Goal: Information Seeking & Learning: Learn about a topic

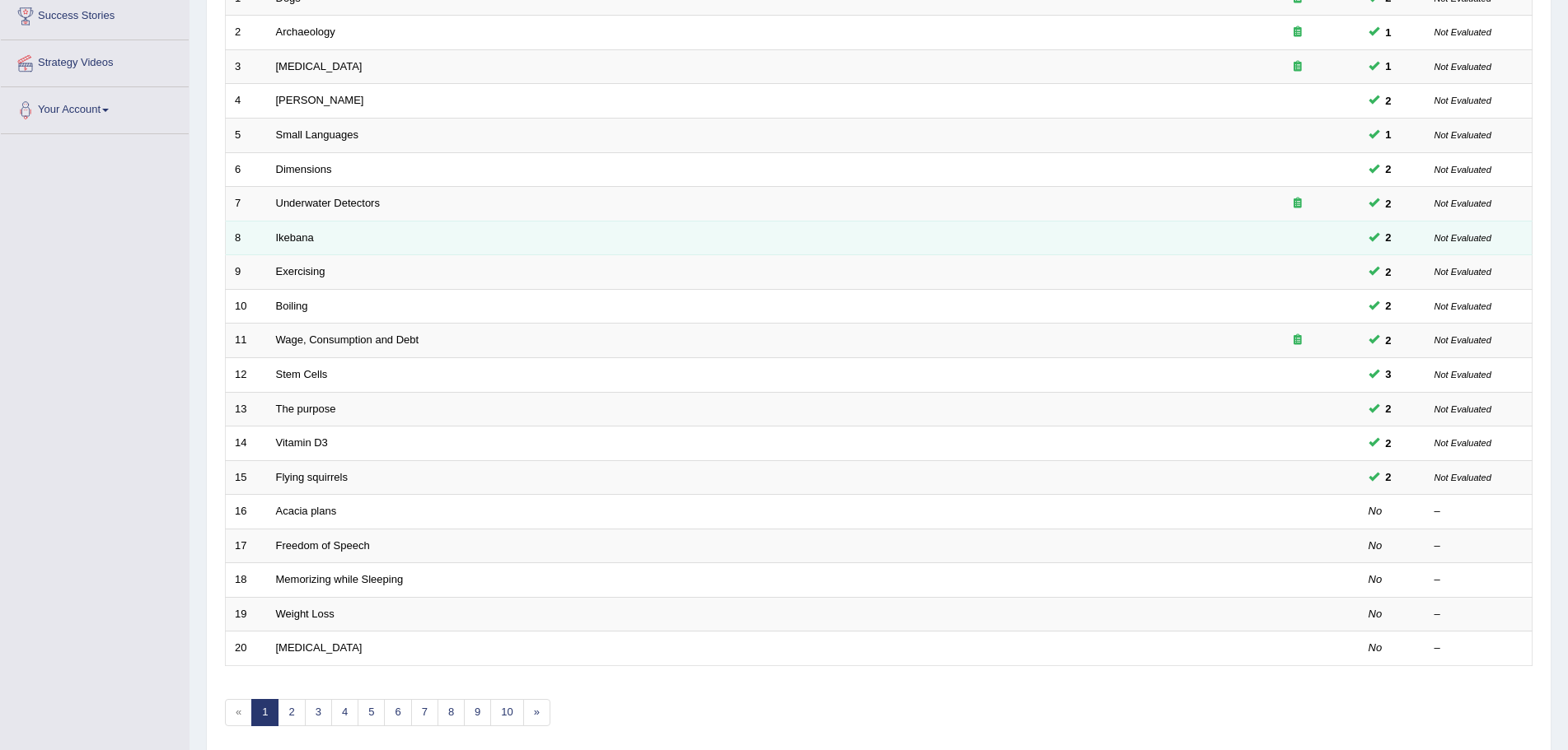
scroll to position [247, 0]
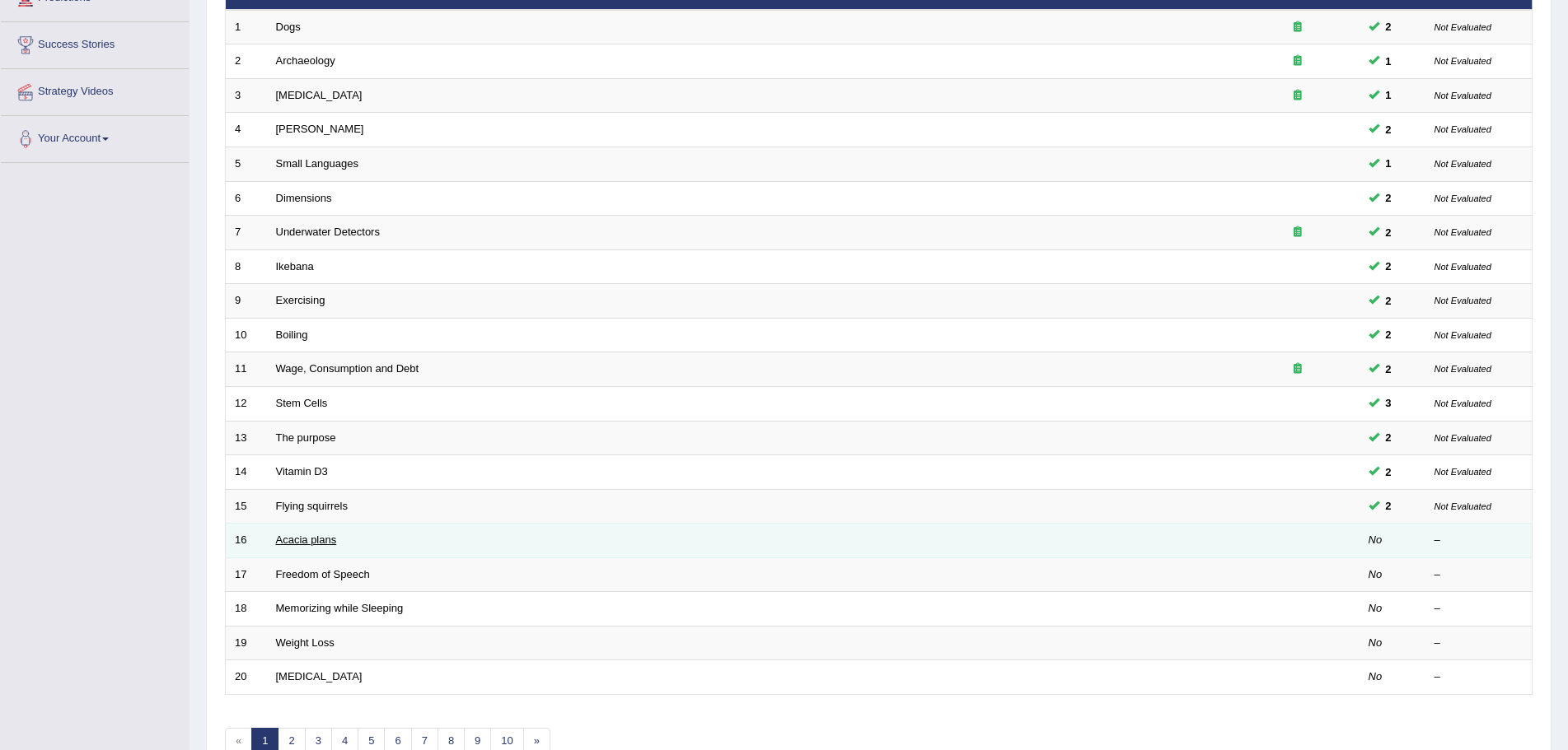
click at [302, 543] on link "Acacia plans" at bounding box center [306, 539] width 61 height 12
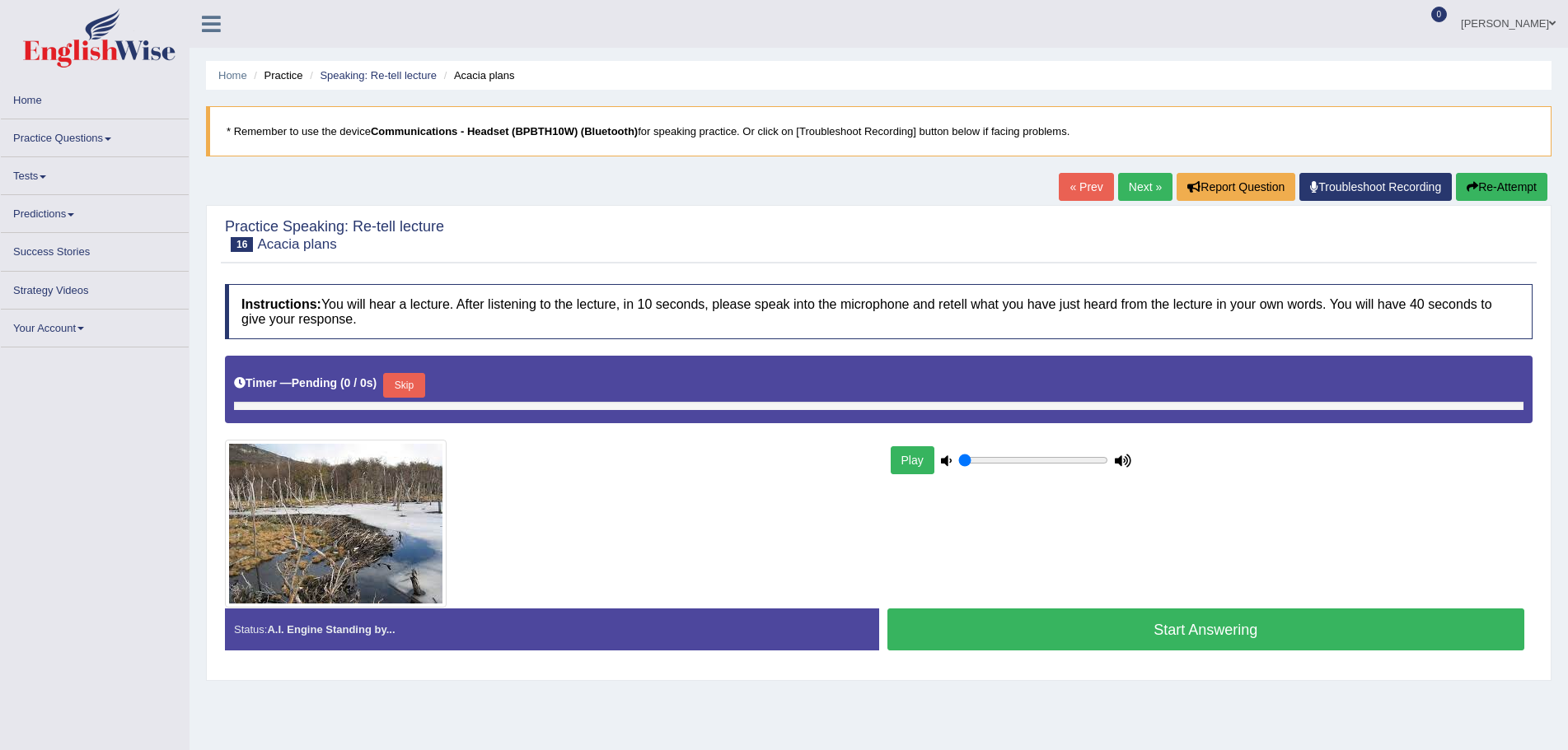
type input "0.75"
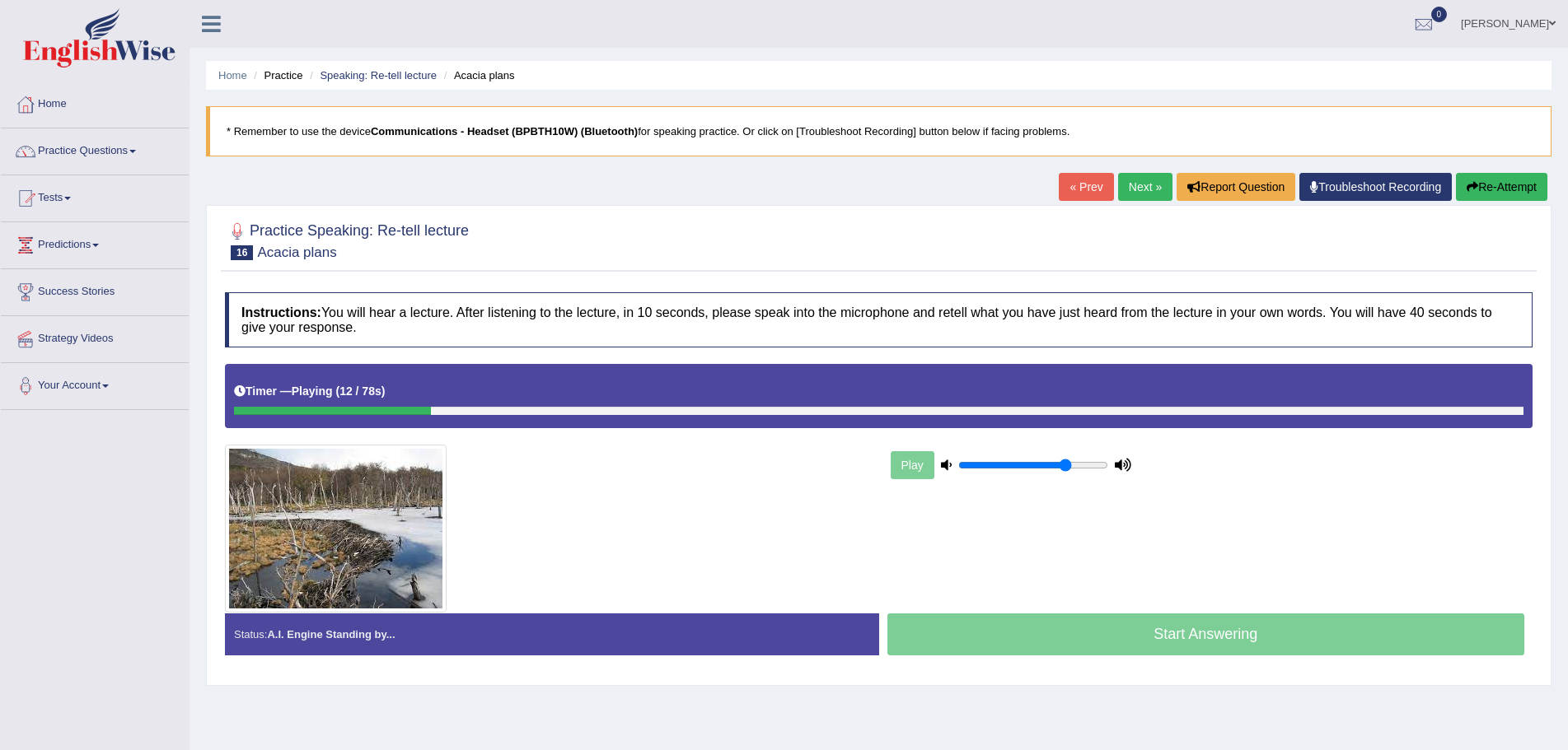
click at [1476, 183] on button "Re-Attempt" at bounding box center [1502, 187] width 91 height 28
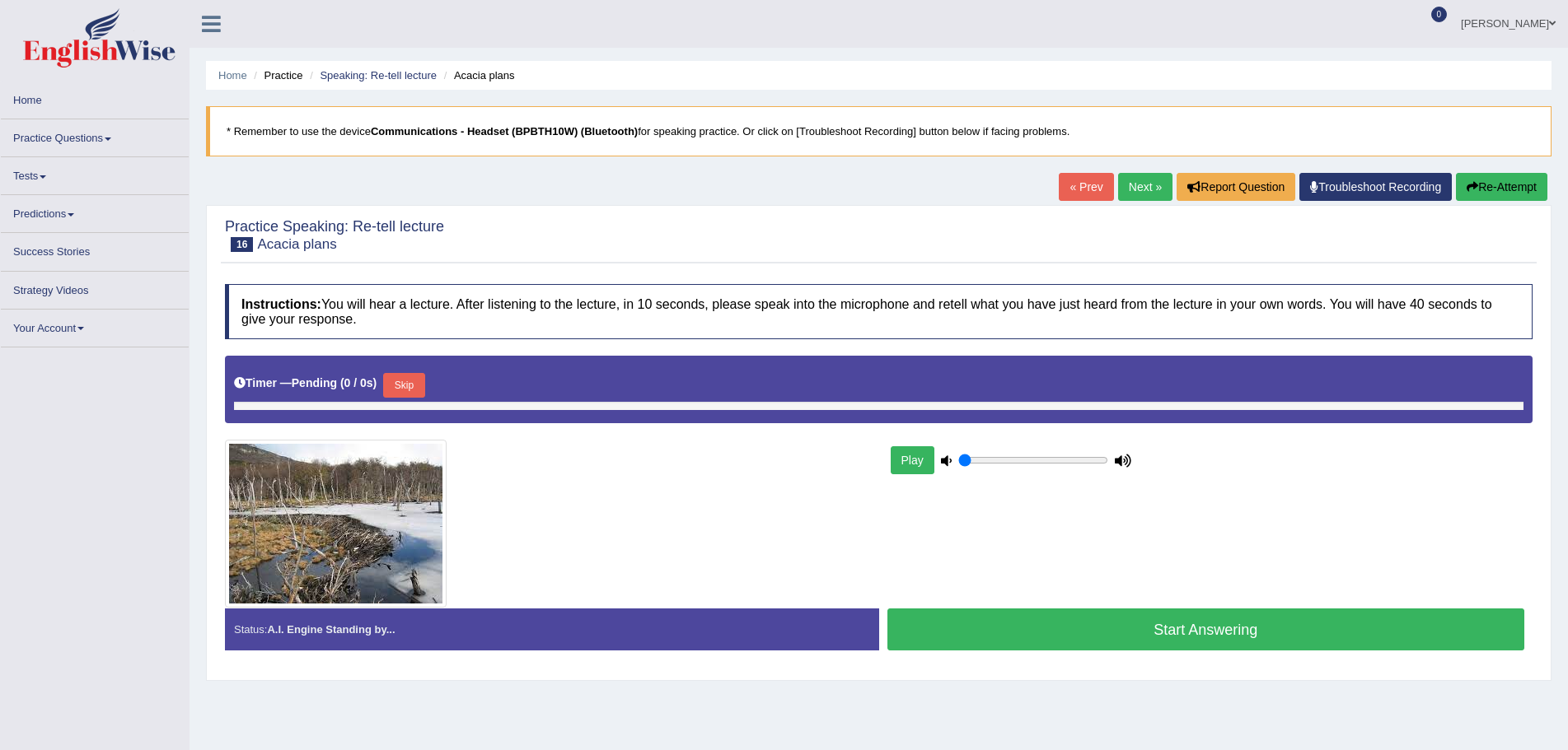
type input "0.75"
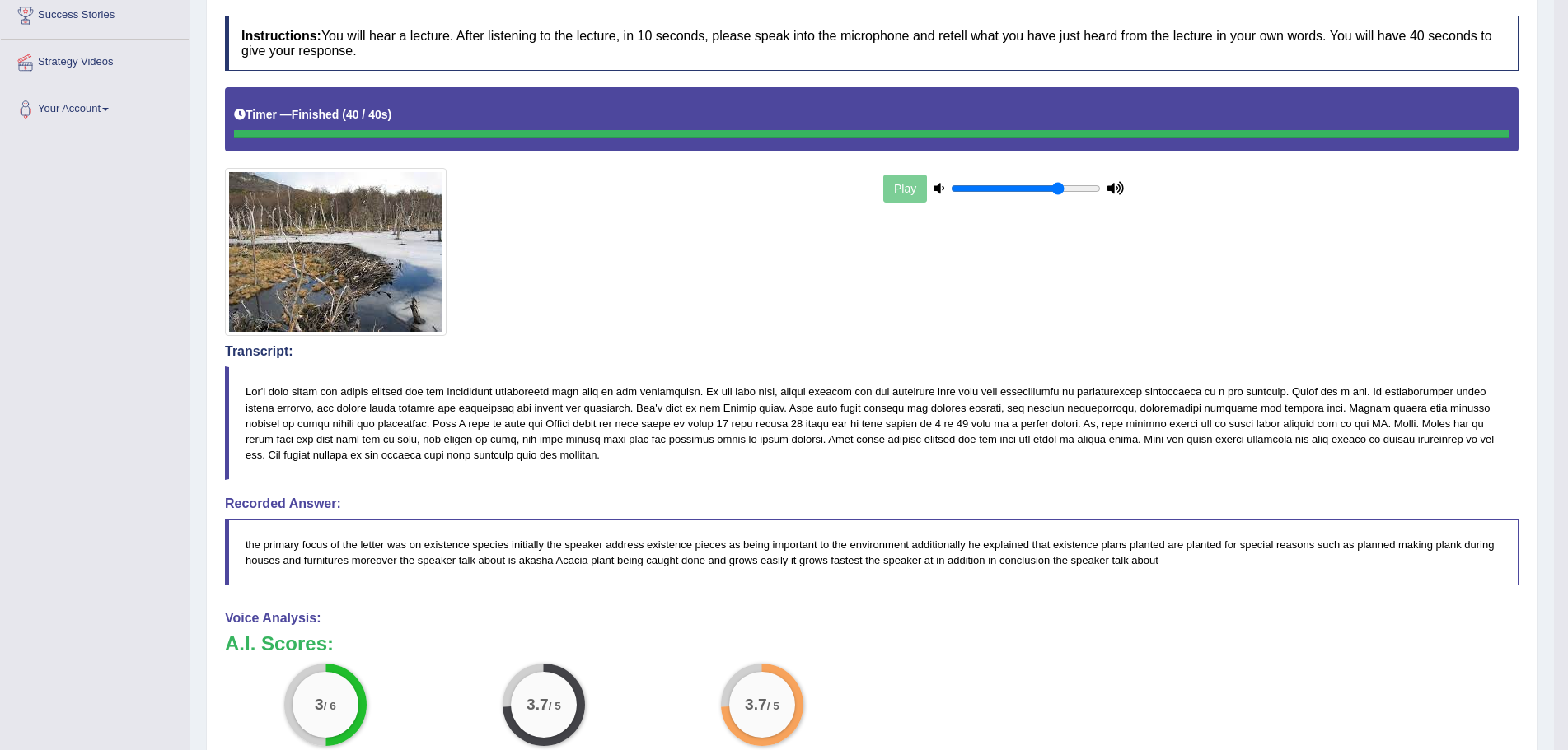
scroll to position [247, 0]
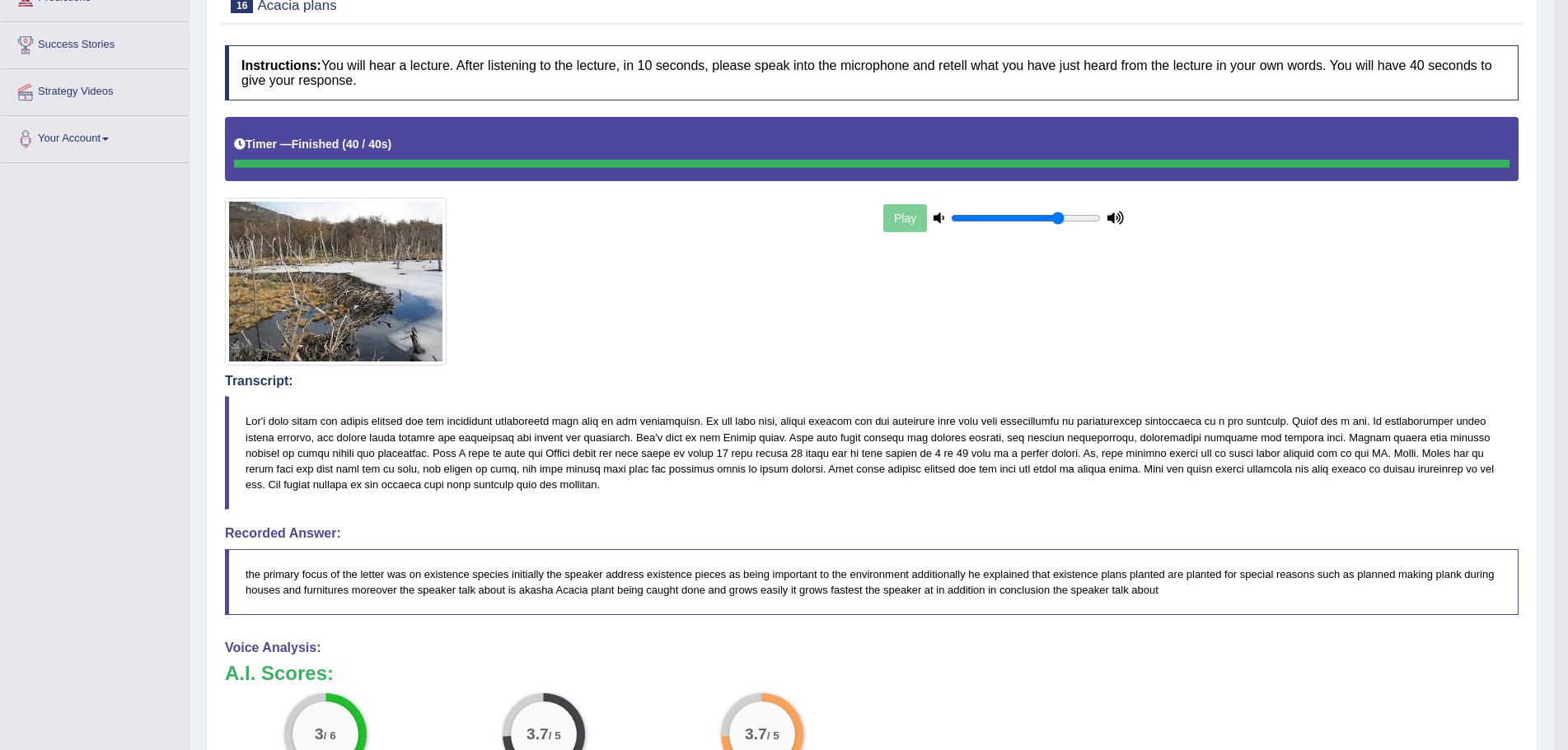
click at [663, 433] on blockquote at bounding box center [872, 453] width 1294 height 114
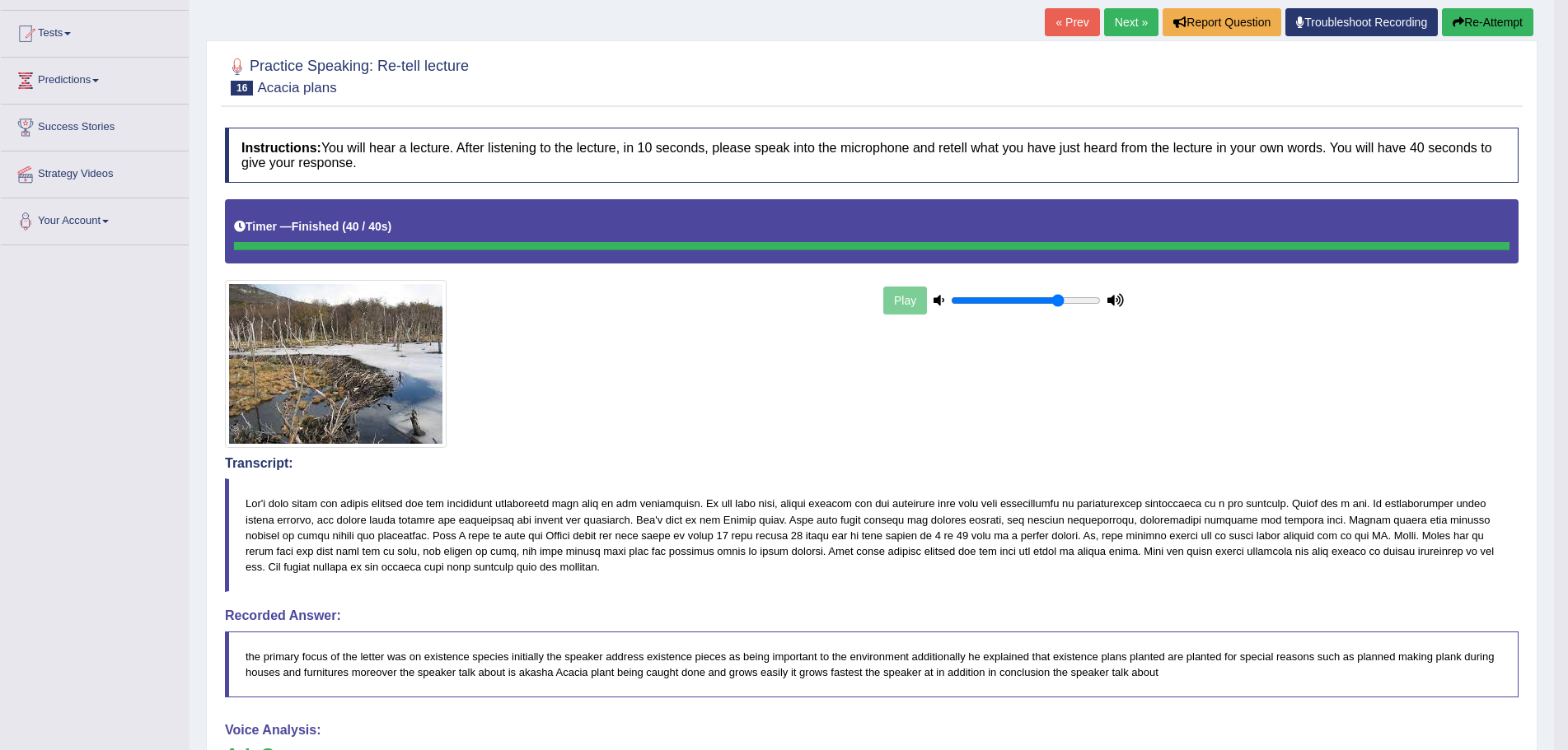
scroll to position [0, 0]
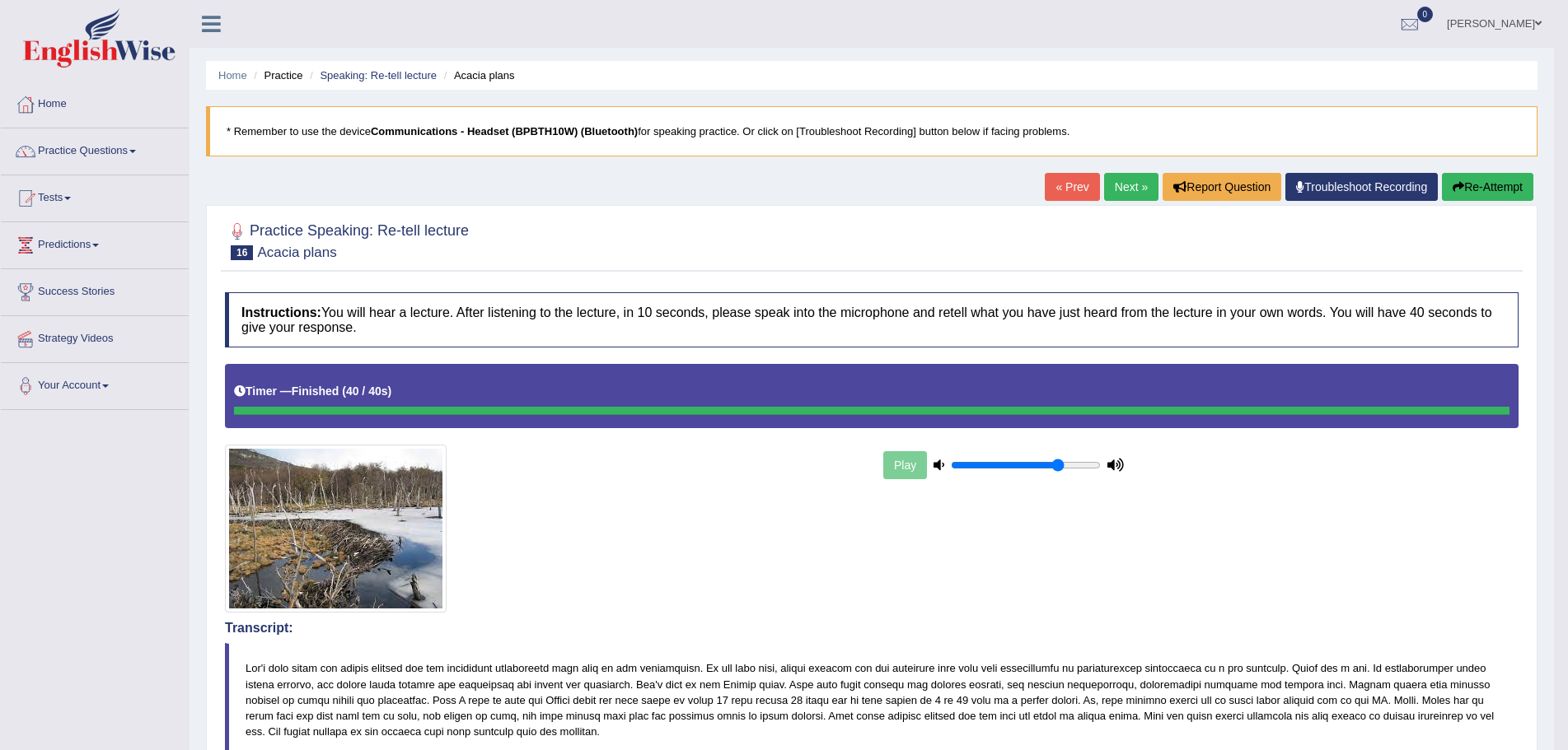
click at [1482, 187] on button "Re-Attempt" at bounding box center [1488, 187] width 91 height 28
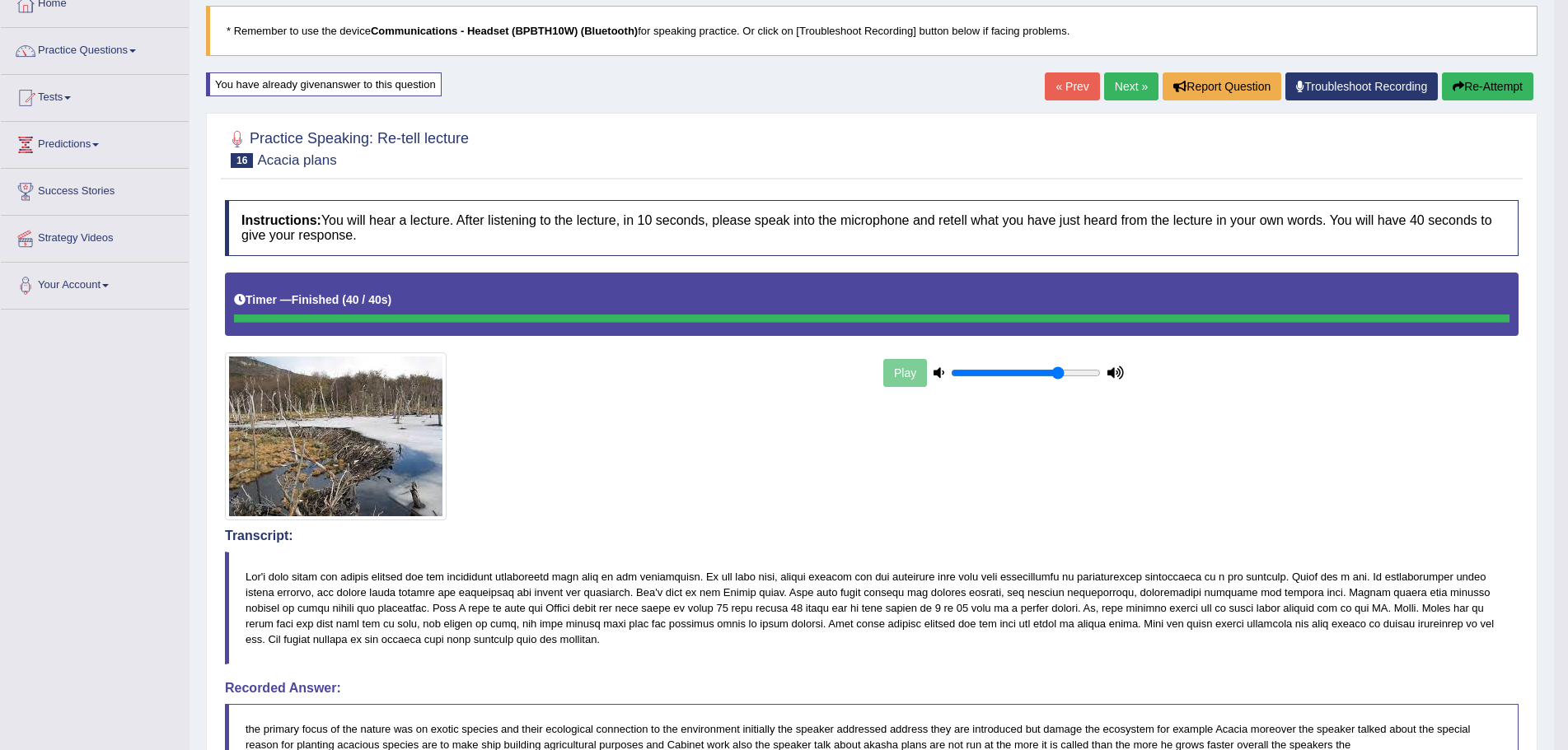
scroll to position [82, 0]
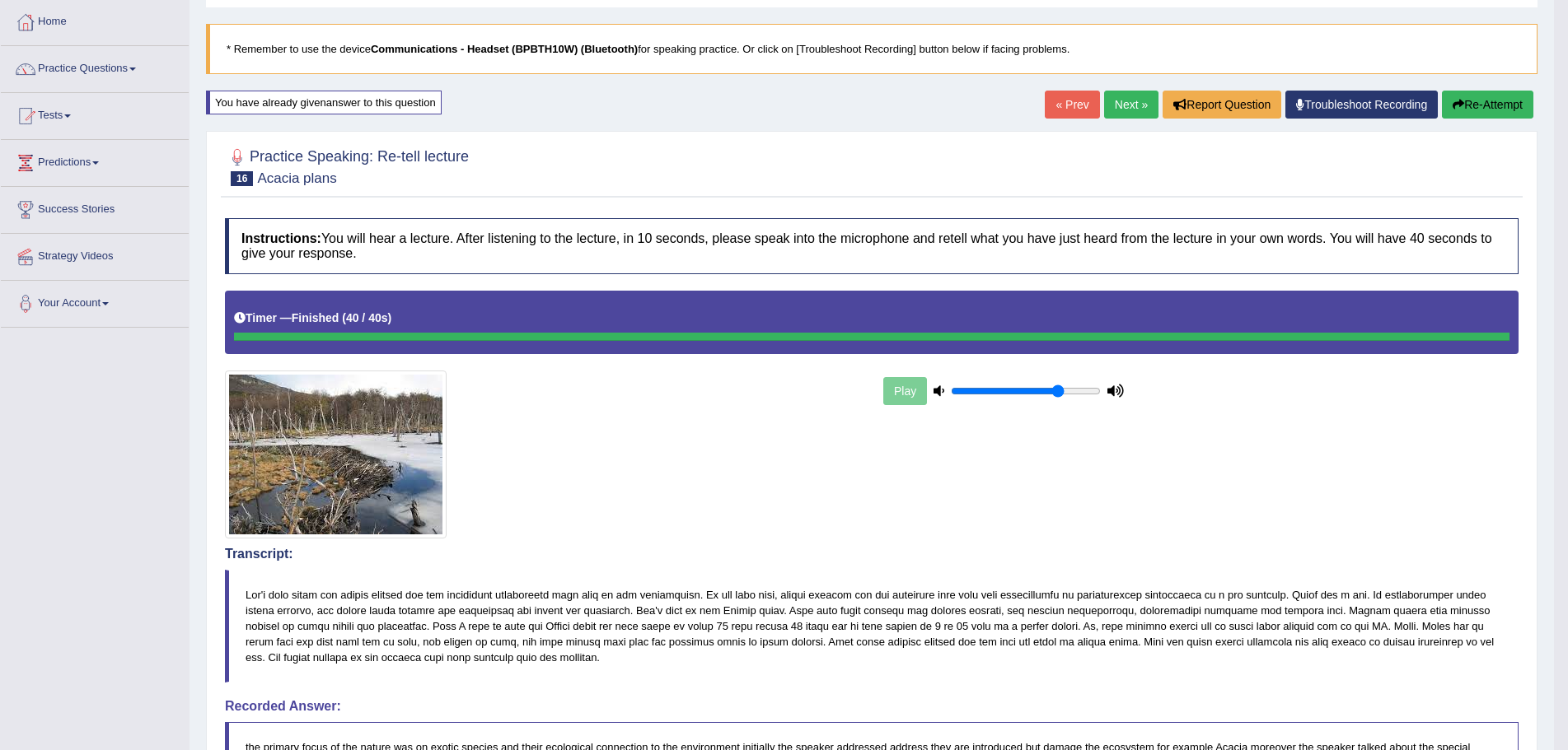
click at [1480, 104] on button "Re-Attempt" at bounding box center [1488, 104] width 91 height 28
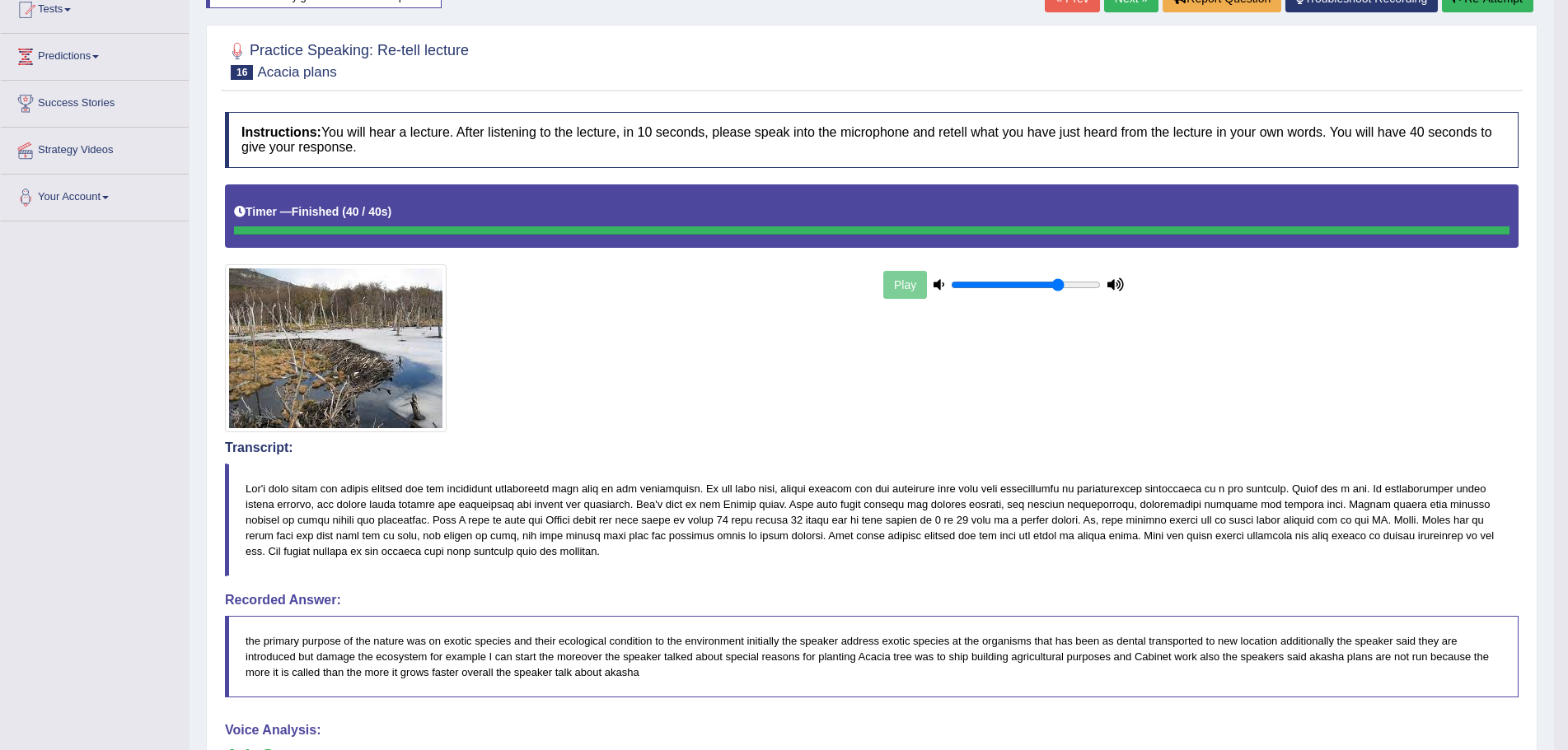
scroll to position [115, 0]
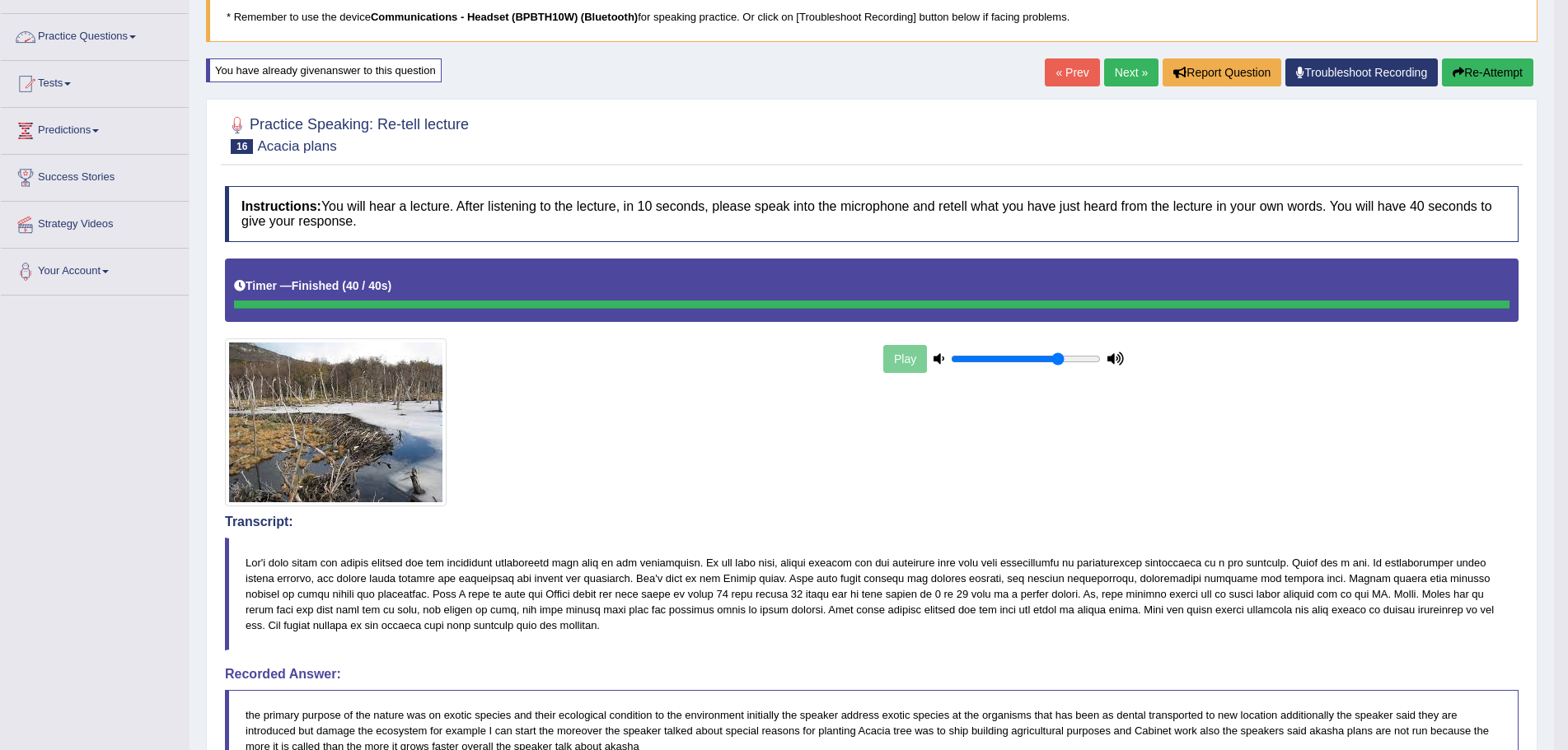
click at [133, 37] on link "Practice Questions" at bounding box center [94, 35] width 188 height 41
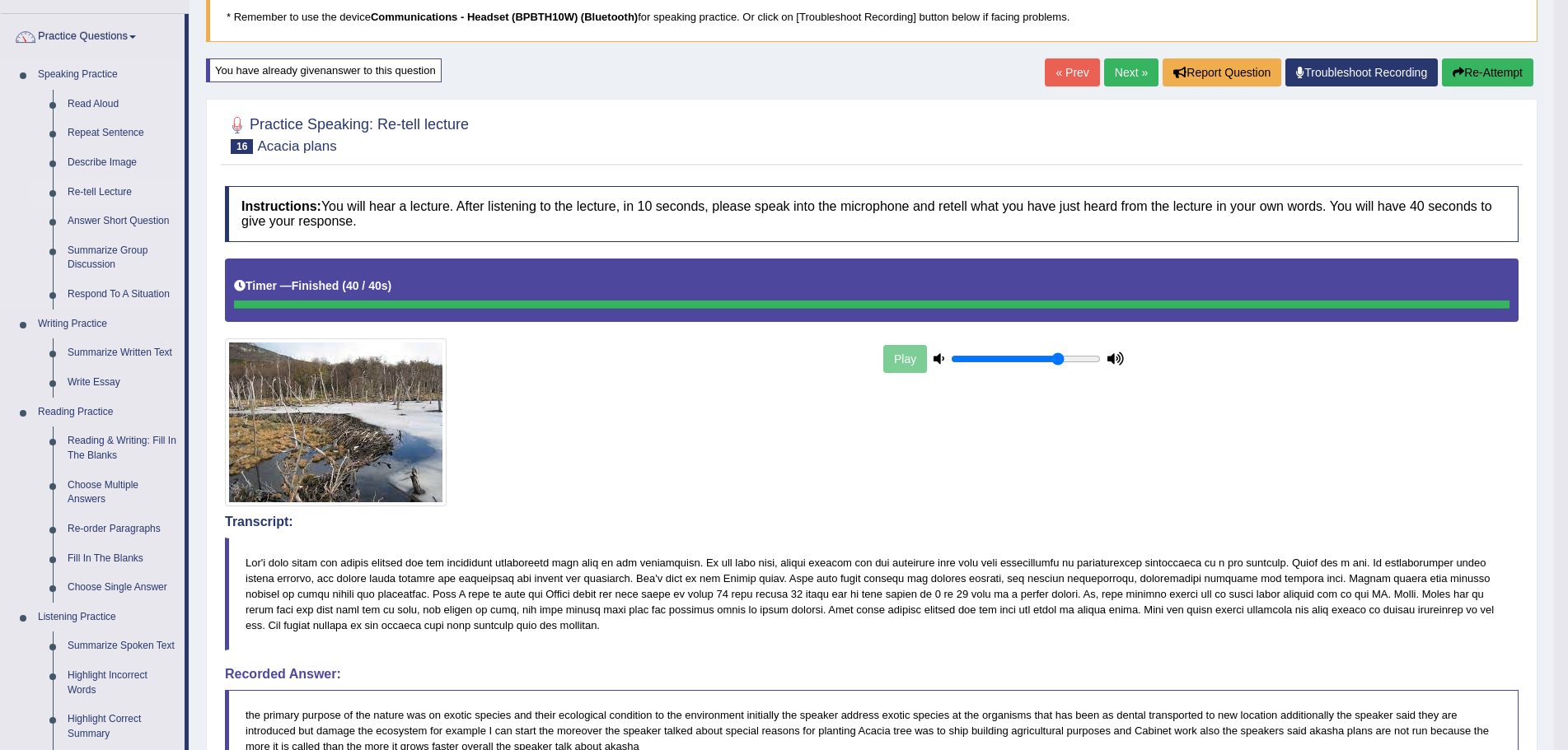
click at [113, 193] on link "Re-tell Lecture" at bounding box center [121, 193] width 124 height 30
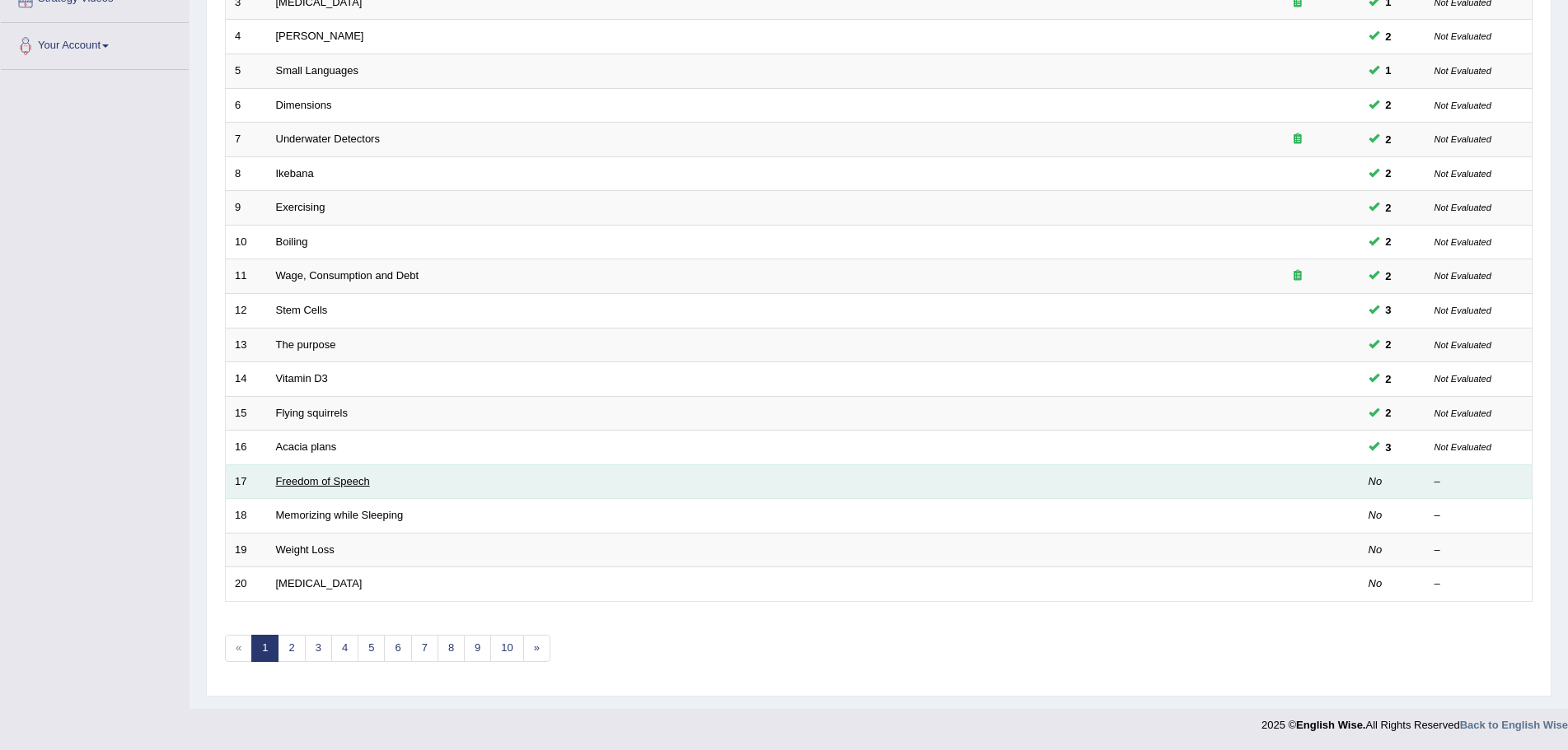
click at [328, 481] on link "Freedom of Speech" at bounding box center [323, 480] width 94 height 12
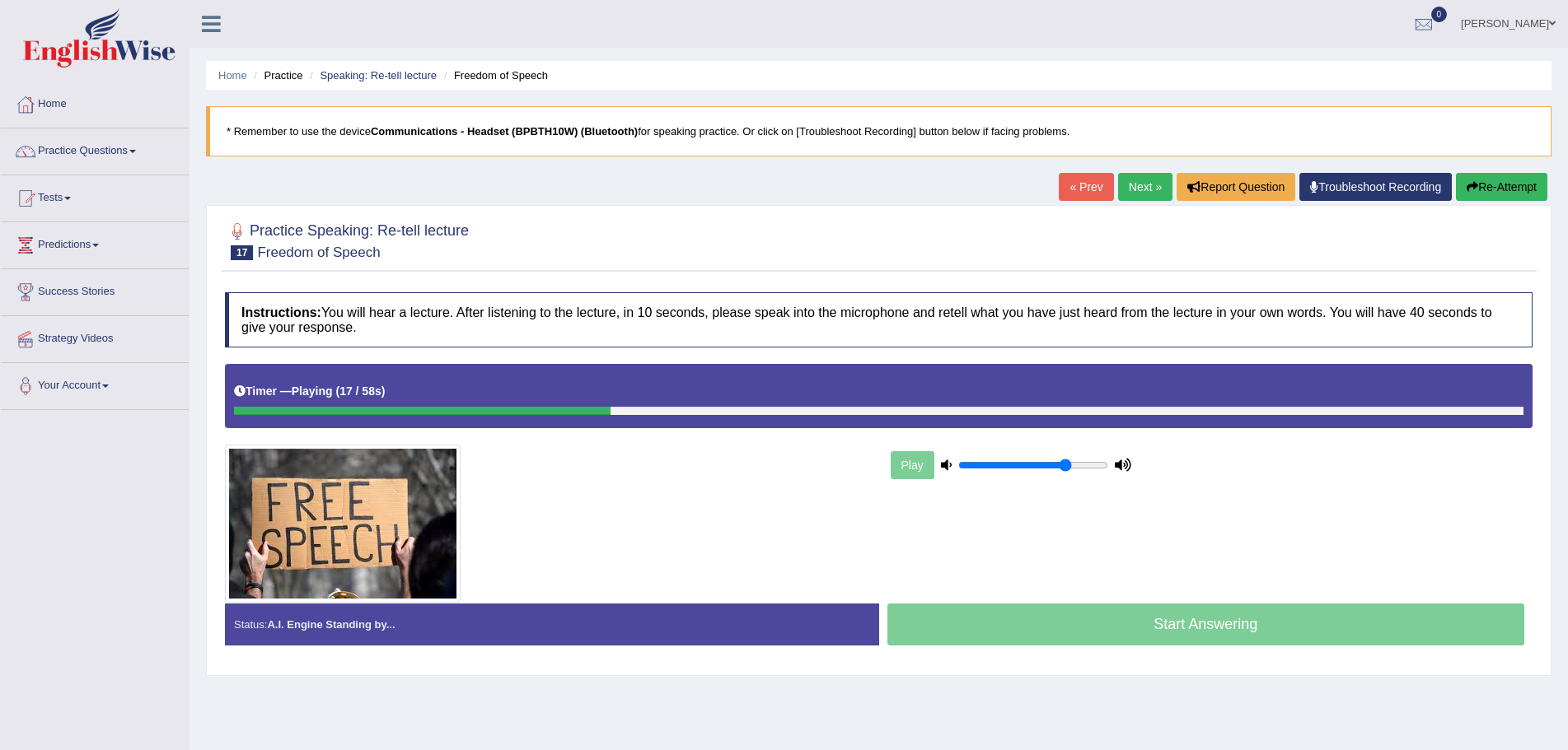
click at [1491, 190] on button "Re-Attempt" at bounding box center [1502, 187] width 91 height 28
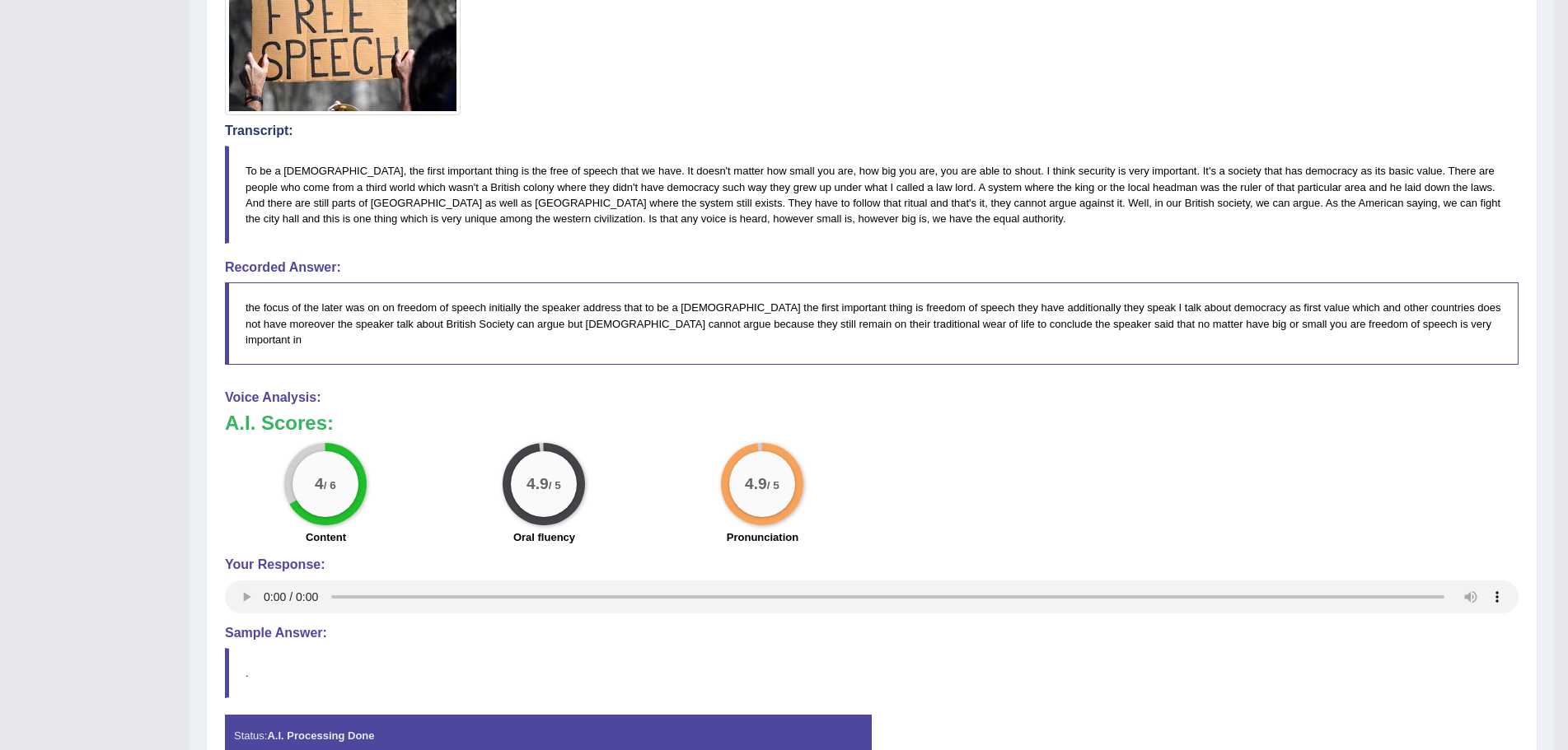
scroll to position [494, 0]
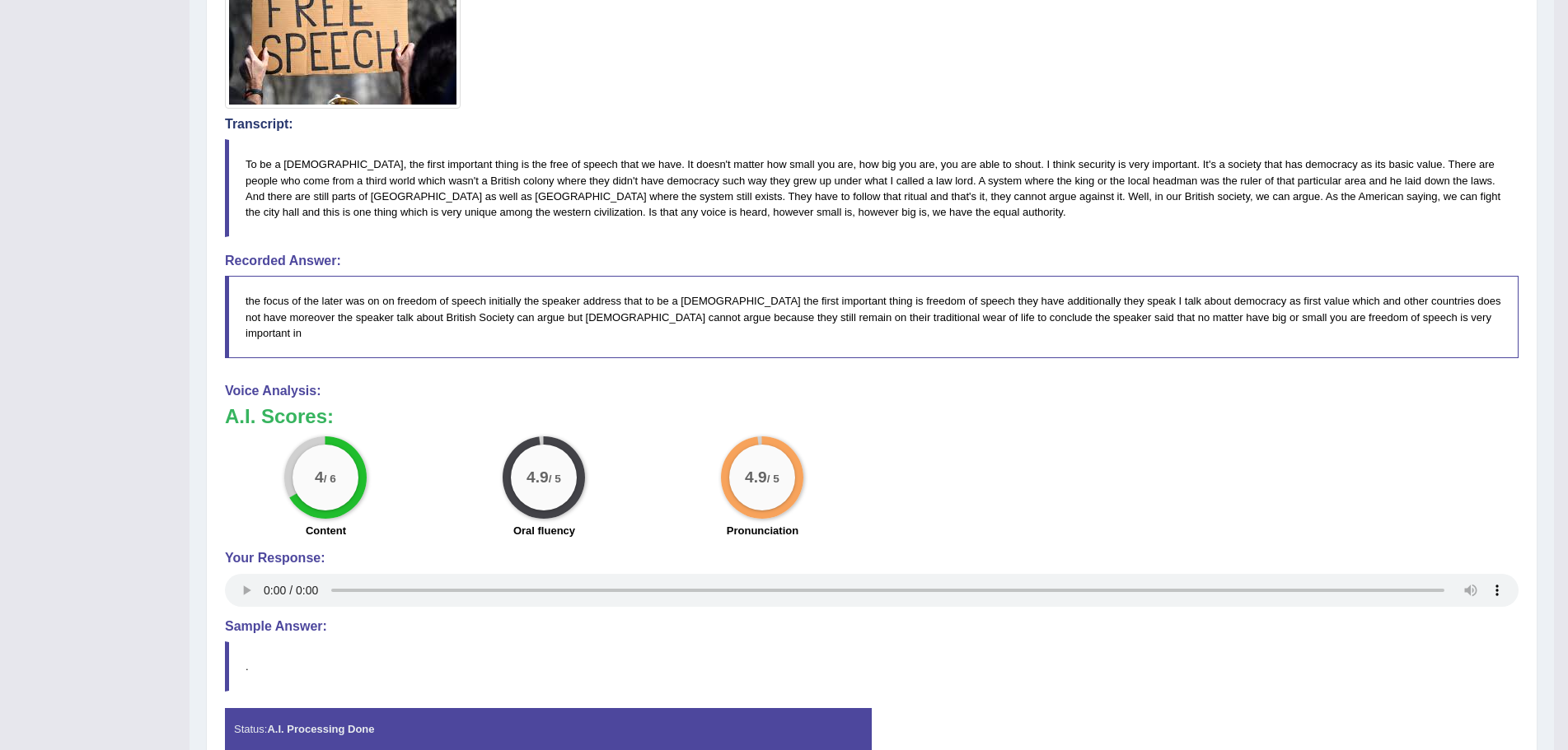
click at [217, 183] on div "Practice Speaking: Re-tell lecture 17 Freedom of Speech Instructions: You will …" at bounding box center [872, 245] width 1331 height 1069
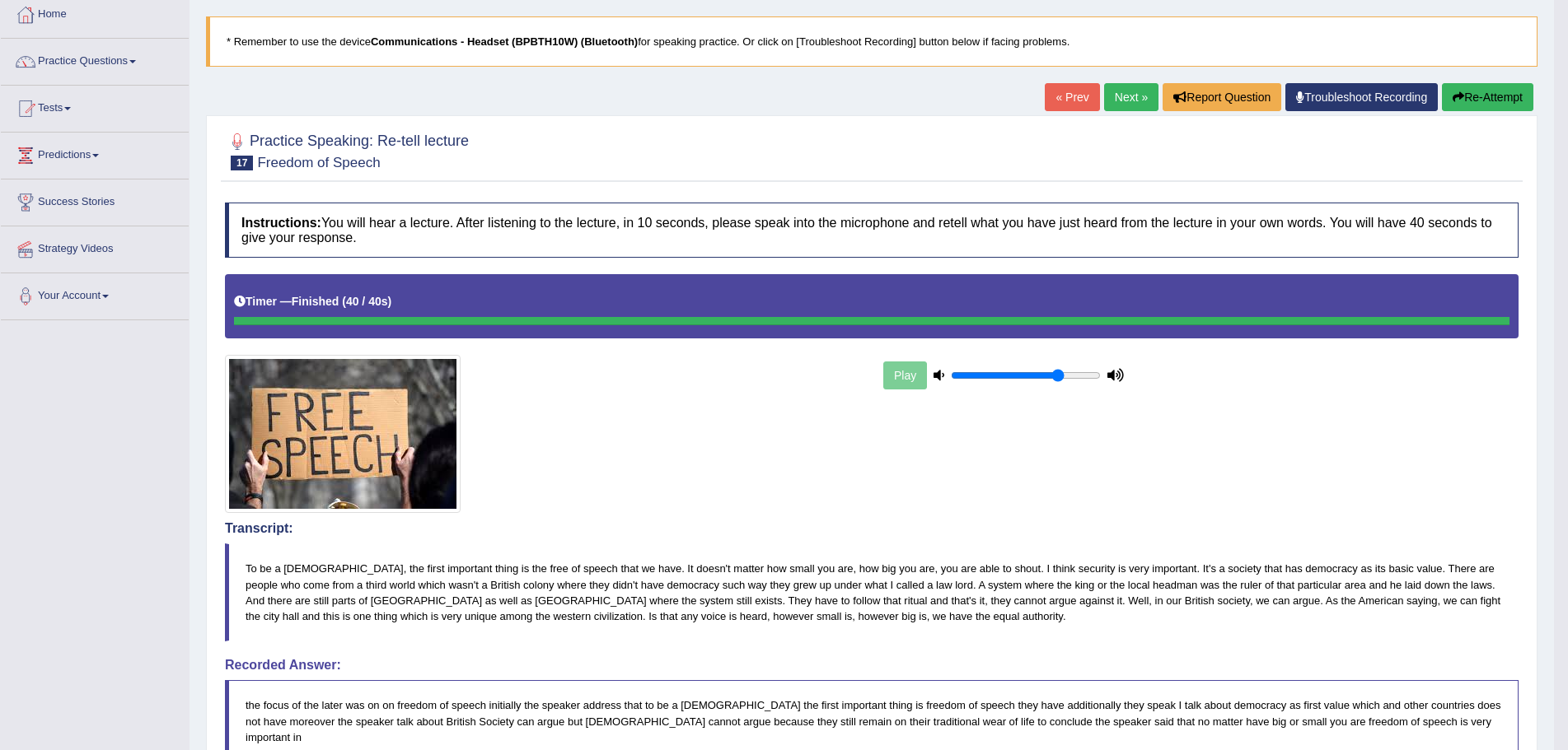
scroll to position [82, 0]
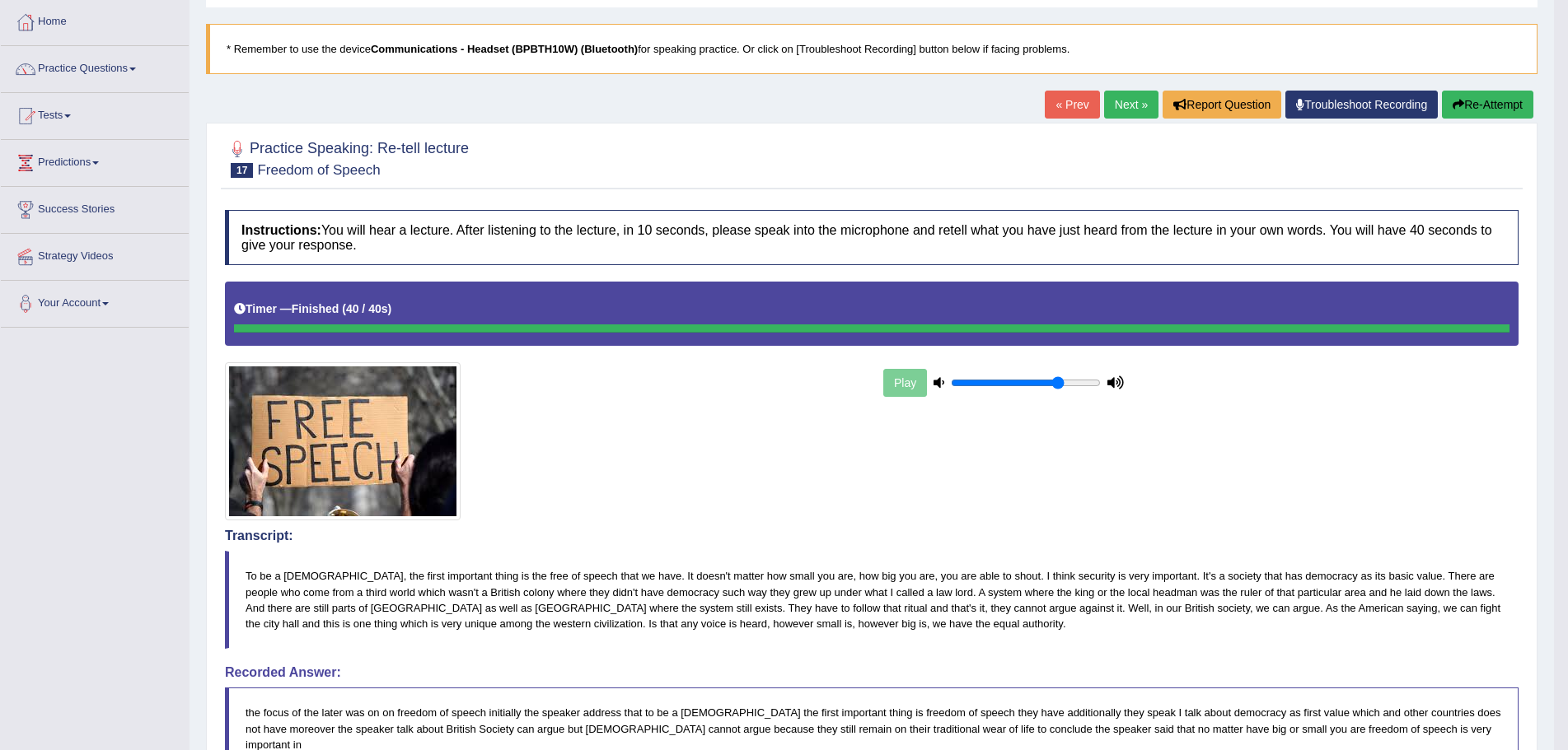
click at [1478, 103] on button "Re-Attempt" at bounding box center [1488, 104] width 91 height 28
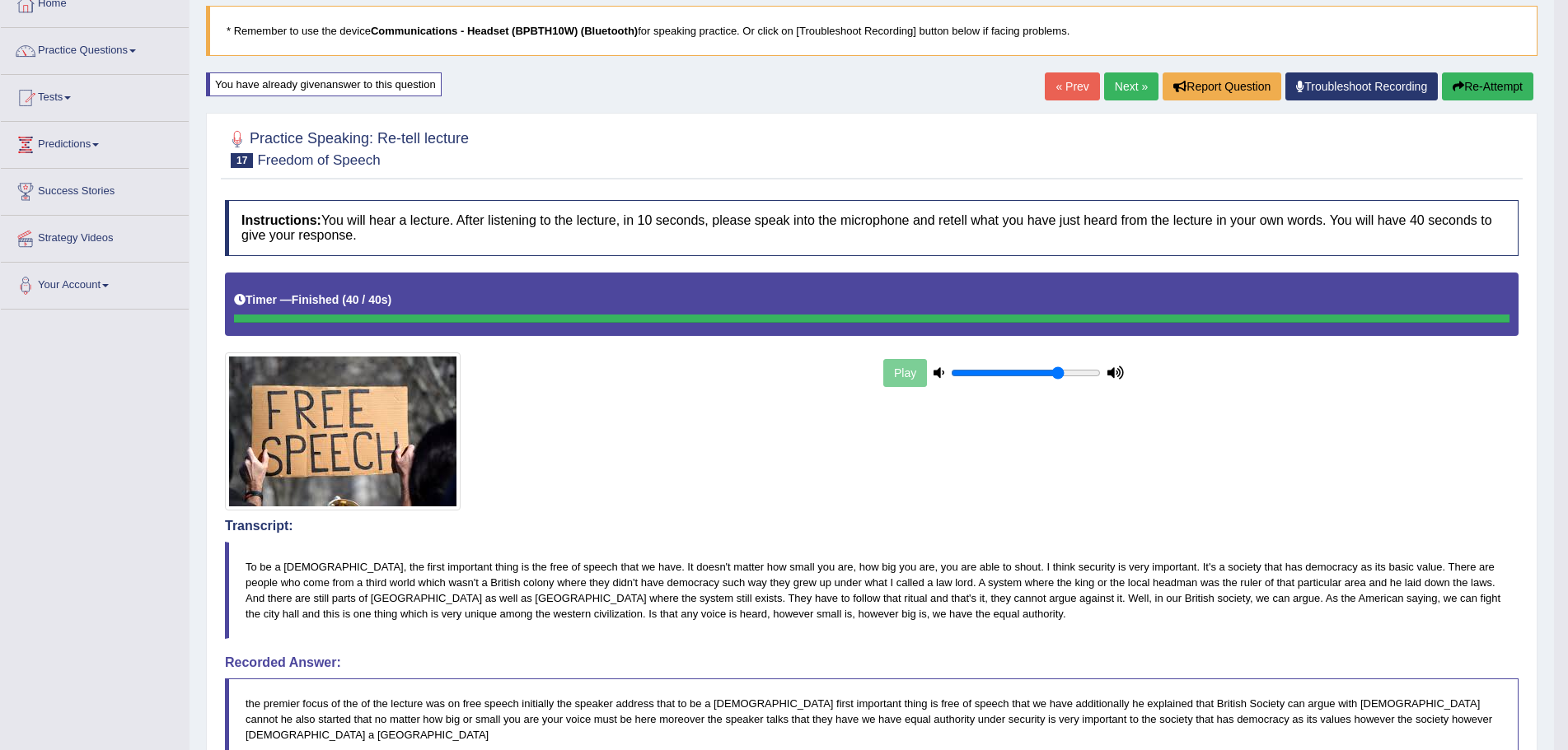
scroll to position [82, 0]
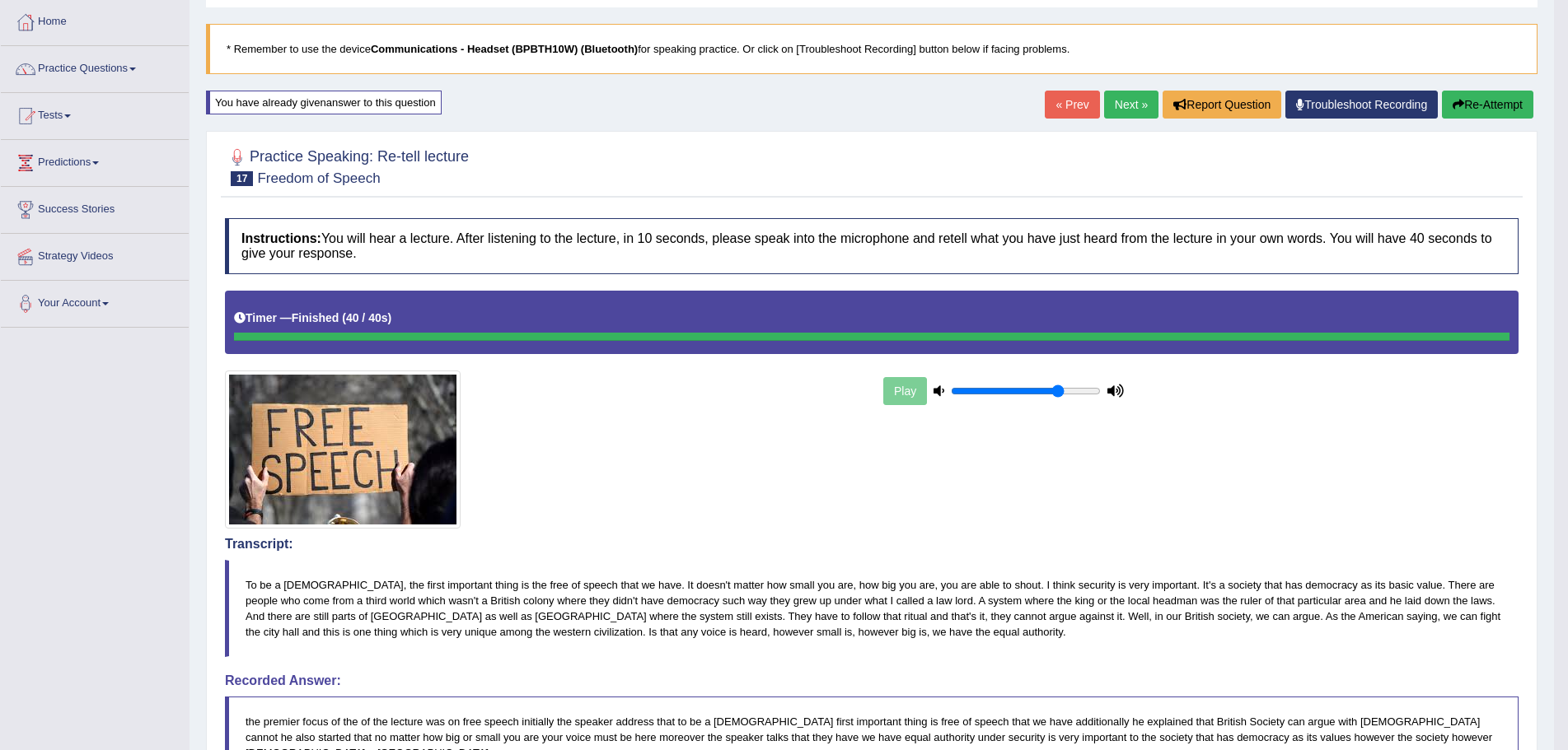
click at [1120, 102] on link "Next »" at bounding box center [1131, 104] width 54 height 28
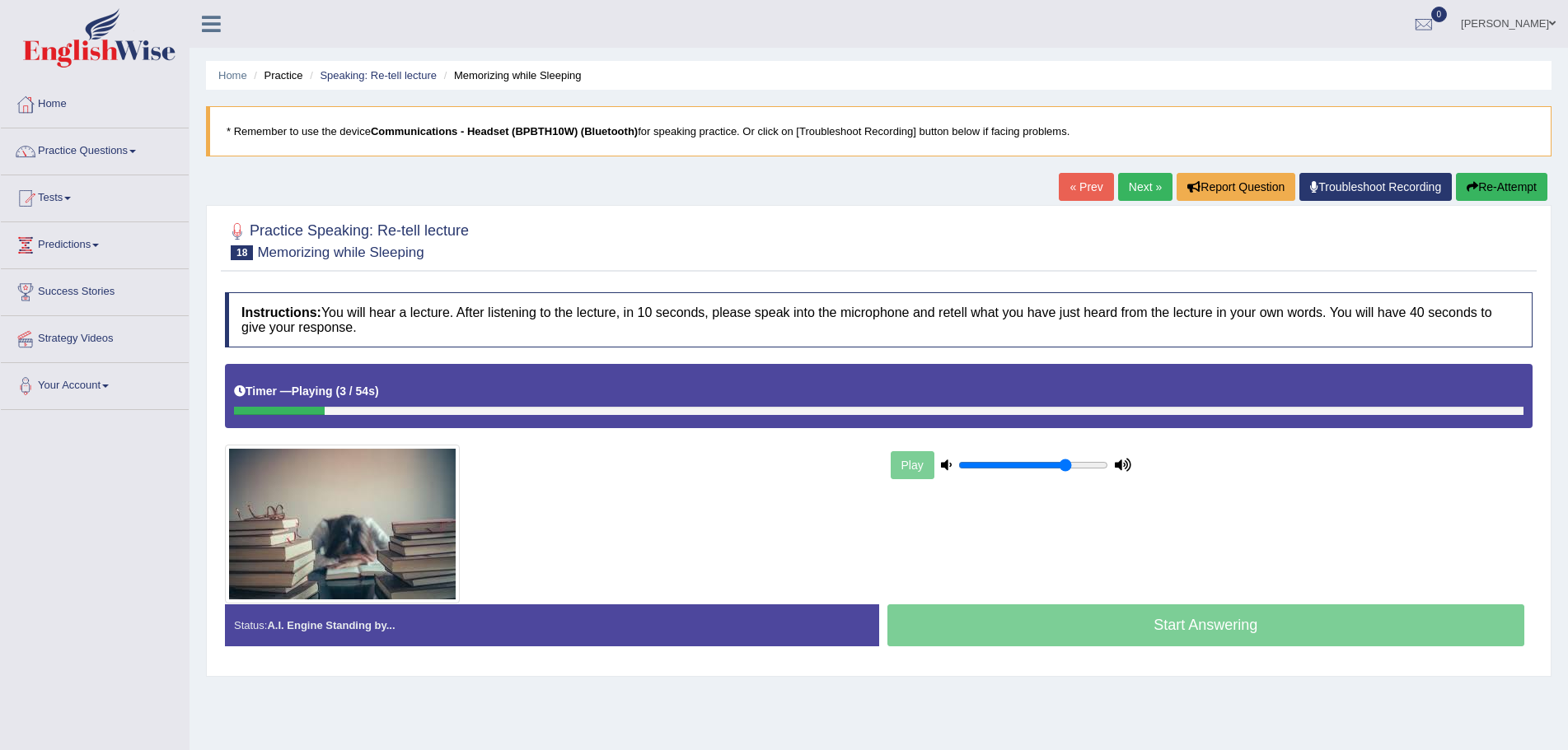
click at [1120, 463] on icon at bounding box center [1123, 464] width 17 height 10
click at [945, 464] on icon at bounding box center [945, 464] width 10 height 10
click at [1508, 188] on button "Re-Attempt" at bounding box center [1502, 187] width 91 height 28
click at [1521, 180] on button "Re-Attempt" at bounding box center [1502, 187] width 91 height 28
click at [1504, 182] on button "Re-Attempt" at bounding box center [1502, 187] width 91 height 28
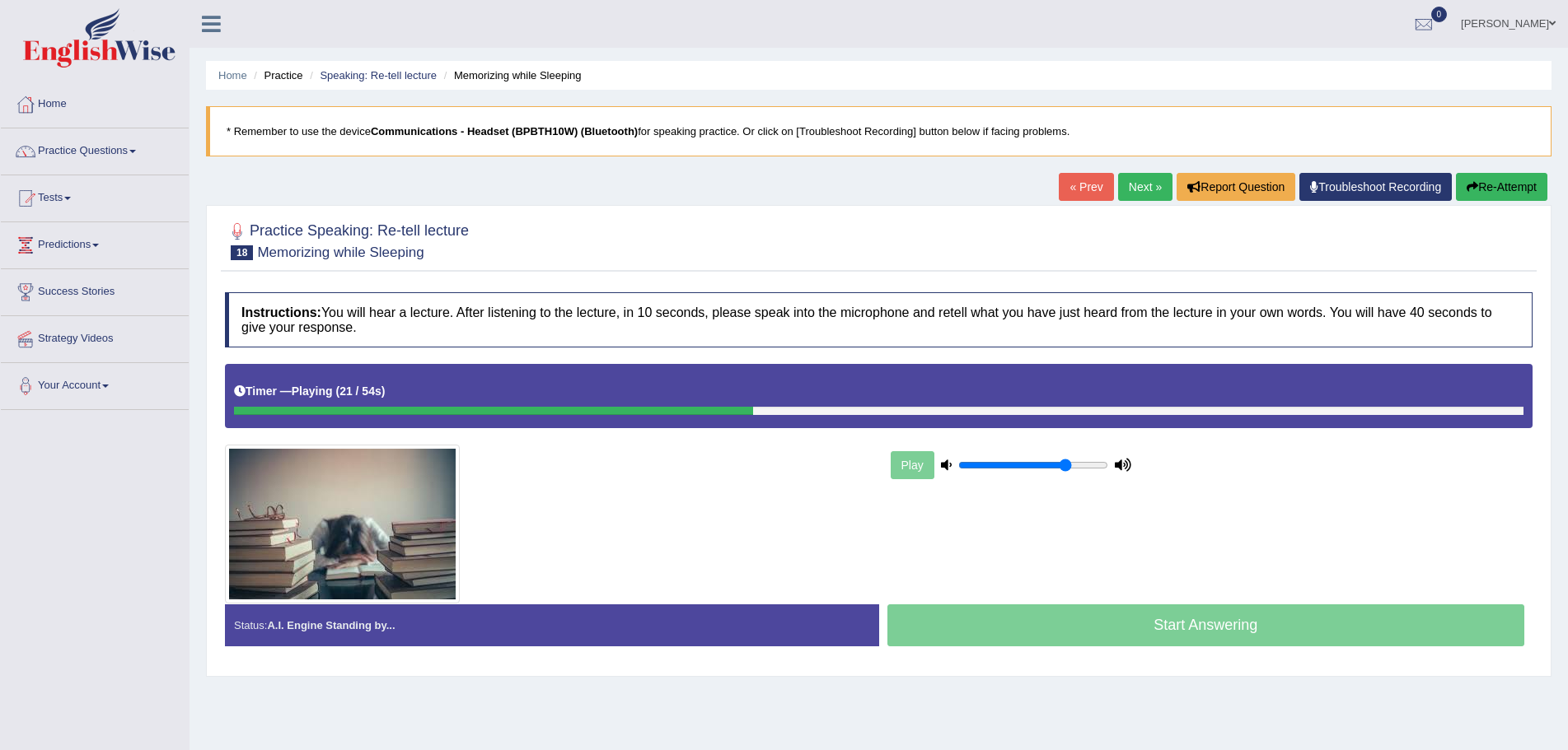
click at [1474, 187] on icon "button" at bounding box center [1472, 187] width 11 height 11
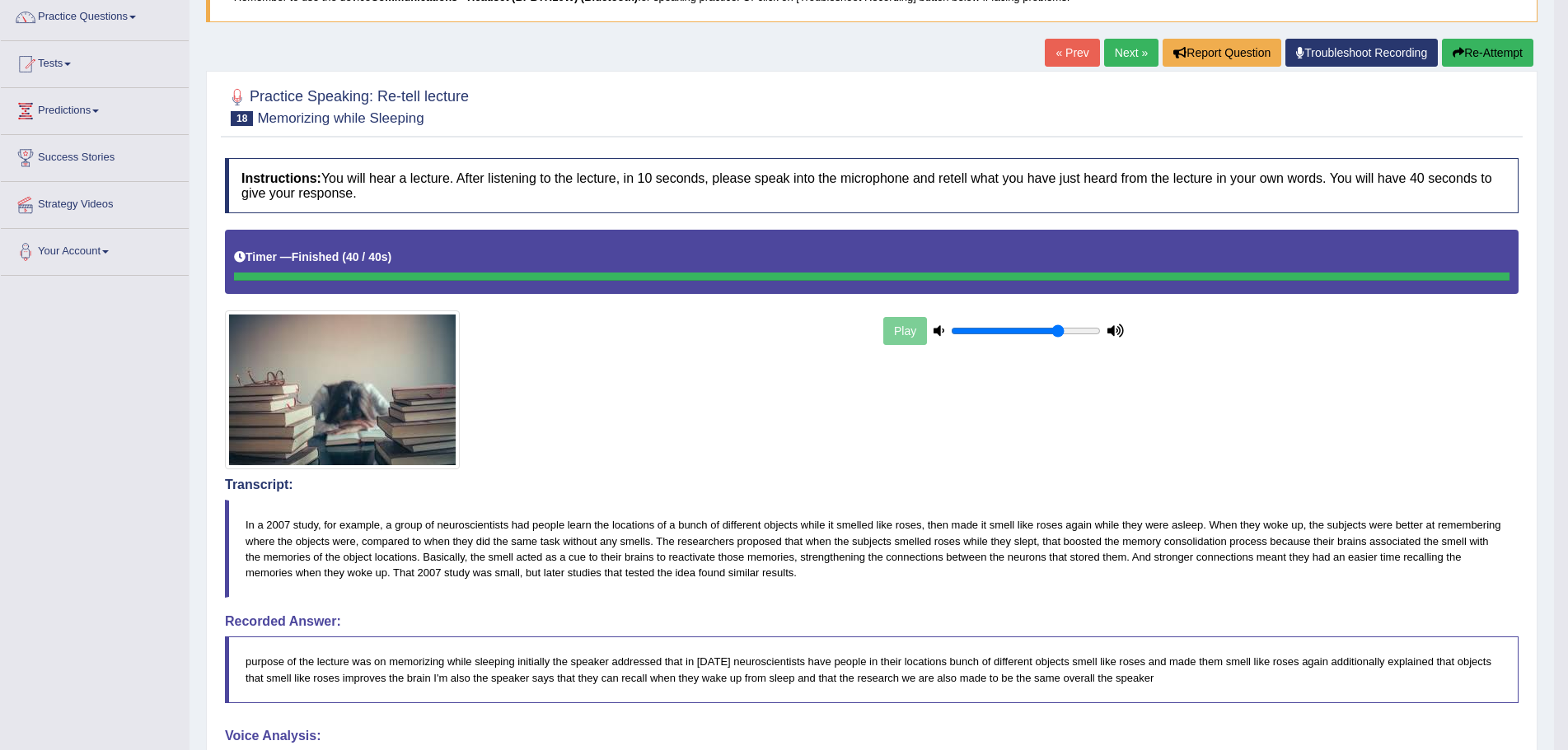
scroll to position [69, 0]
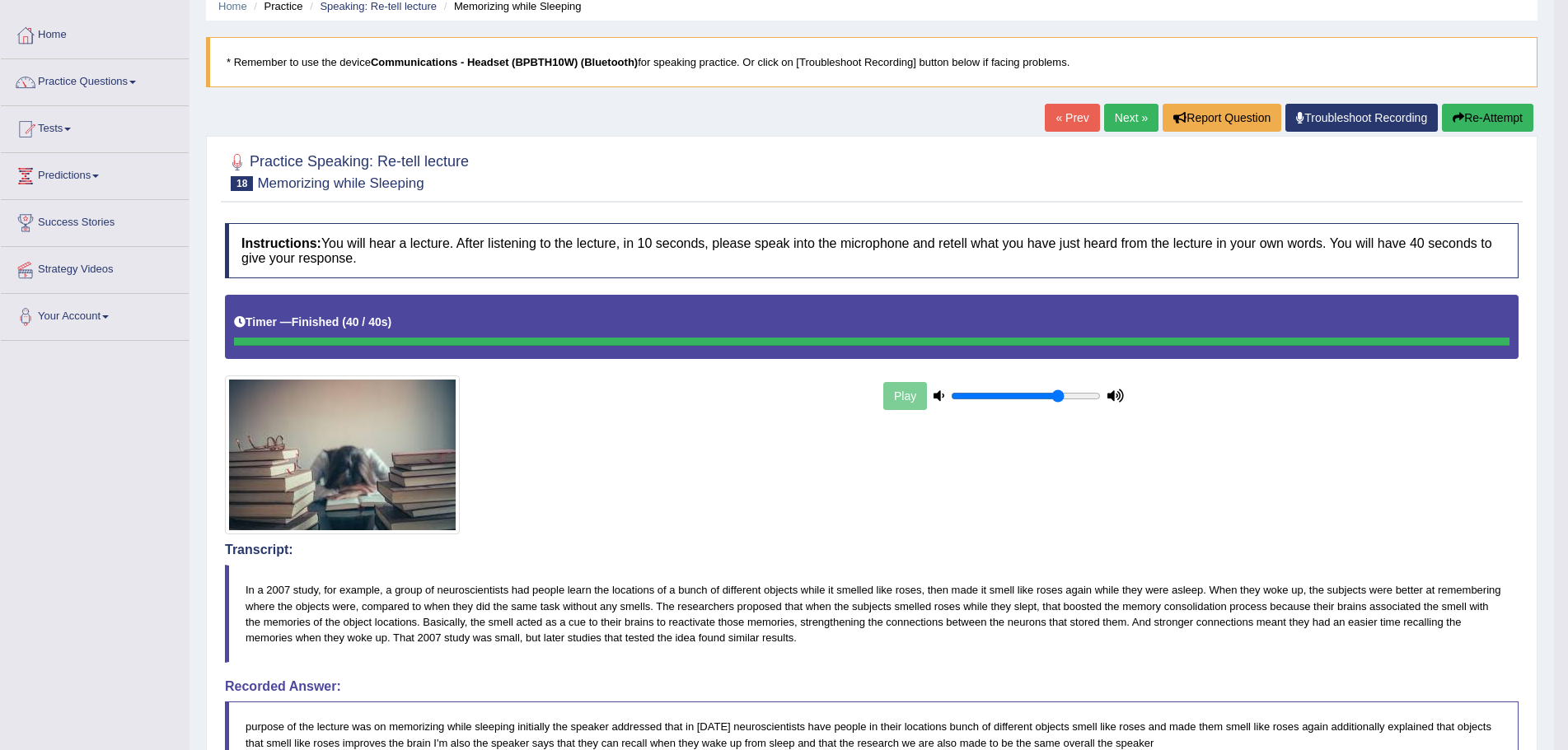
click at [1119, 113] on link "Next »" at bounding box center [1131, 118] width 54 height 28
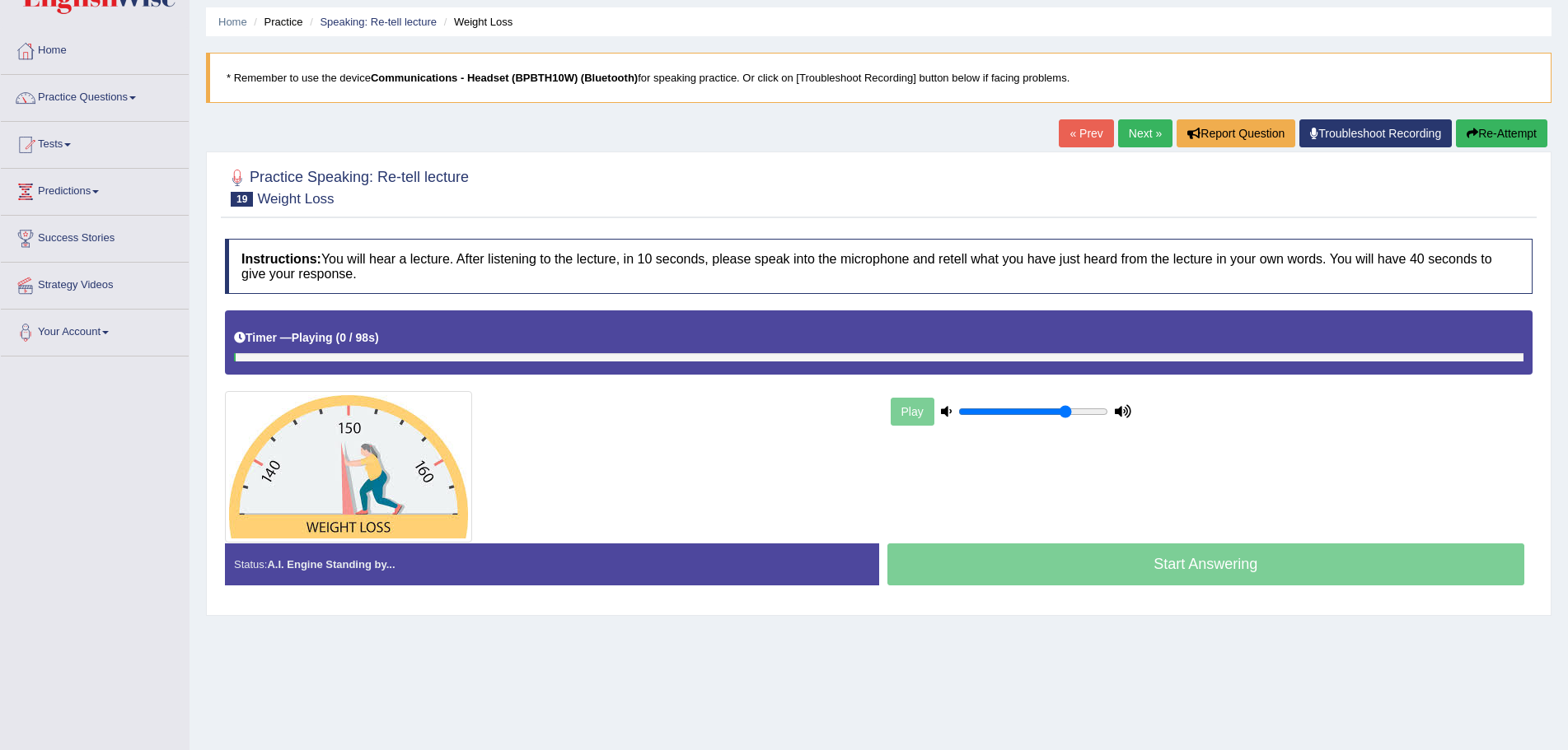
scroll to position [82, 0]
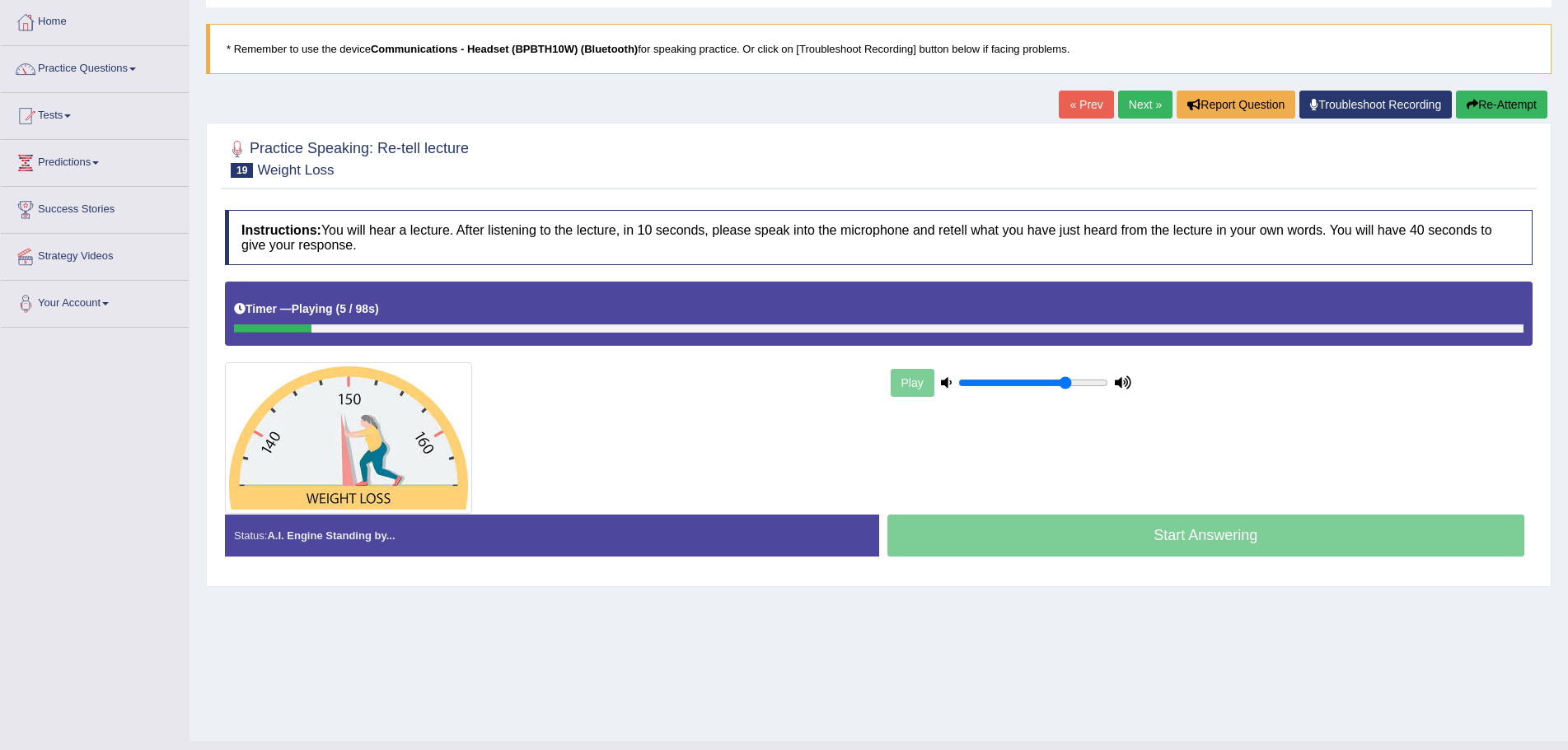
click at [1491, 102] on button "Re-Attempt" at bounding box center [1502, 104] width 91 height 28
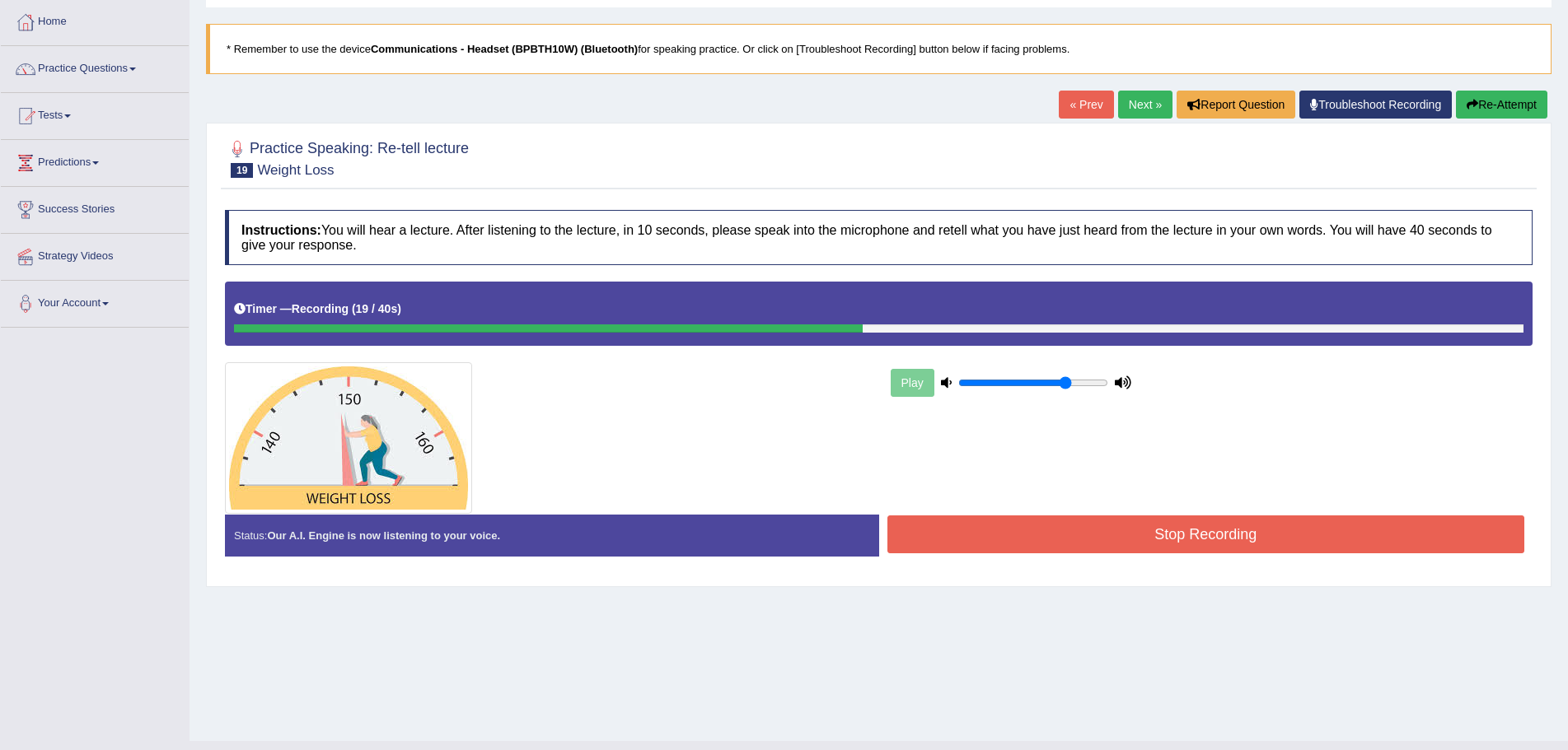
drag, startPoint x: 1498, startPoint y: 101, endPoint x: 1429, endPoint y: 372, distance: 279.6
click at [1500, 106] on button "Re-Attempt" at bounding box center [1502, 104] width 91 height 28
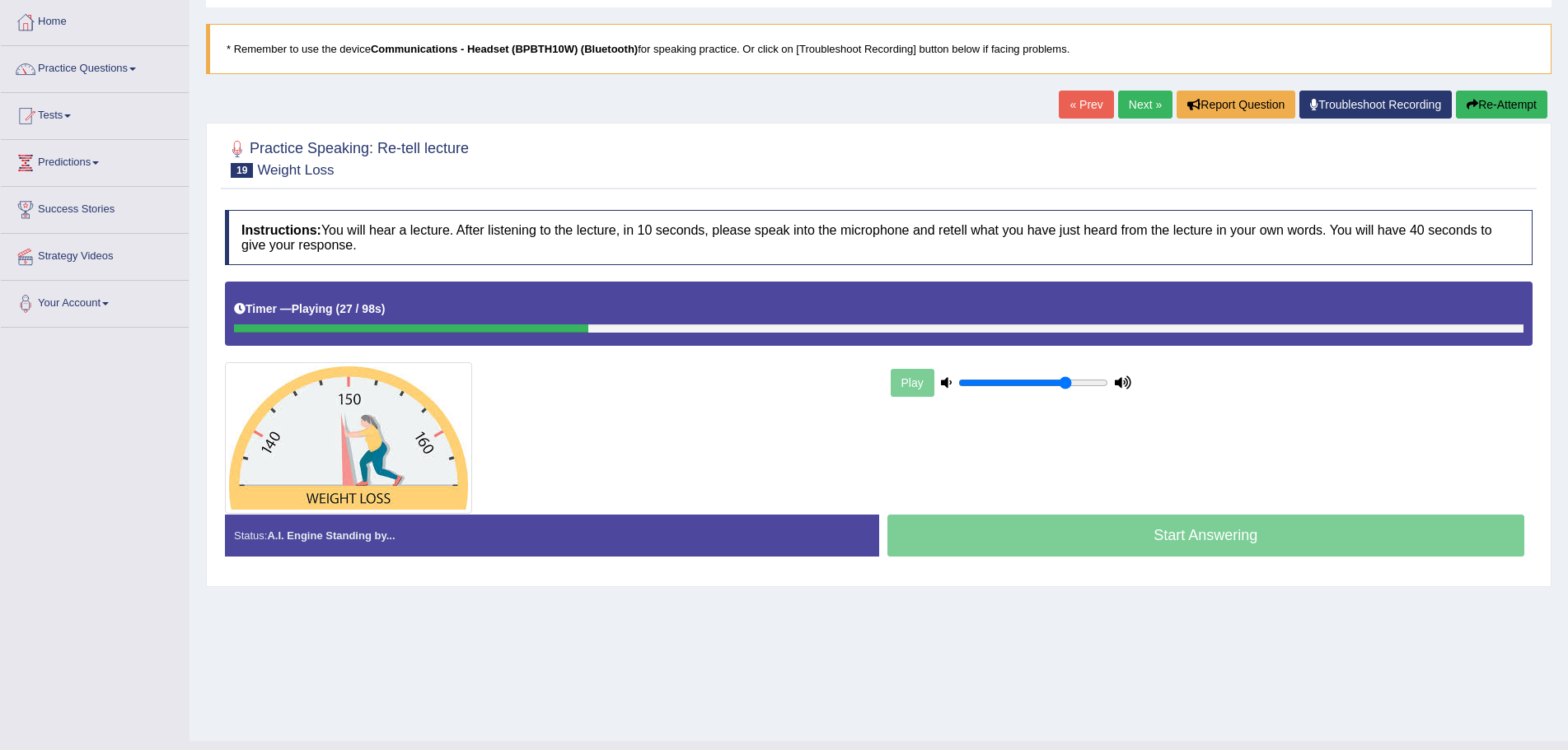
click at [1495, 100] on button "Re-Attempt" at bounding box center [1502, 104] width 91 height 28
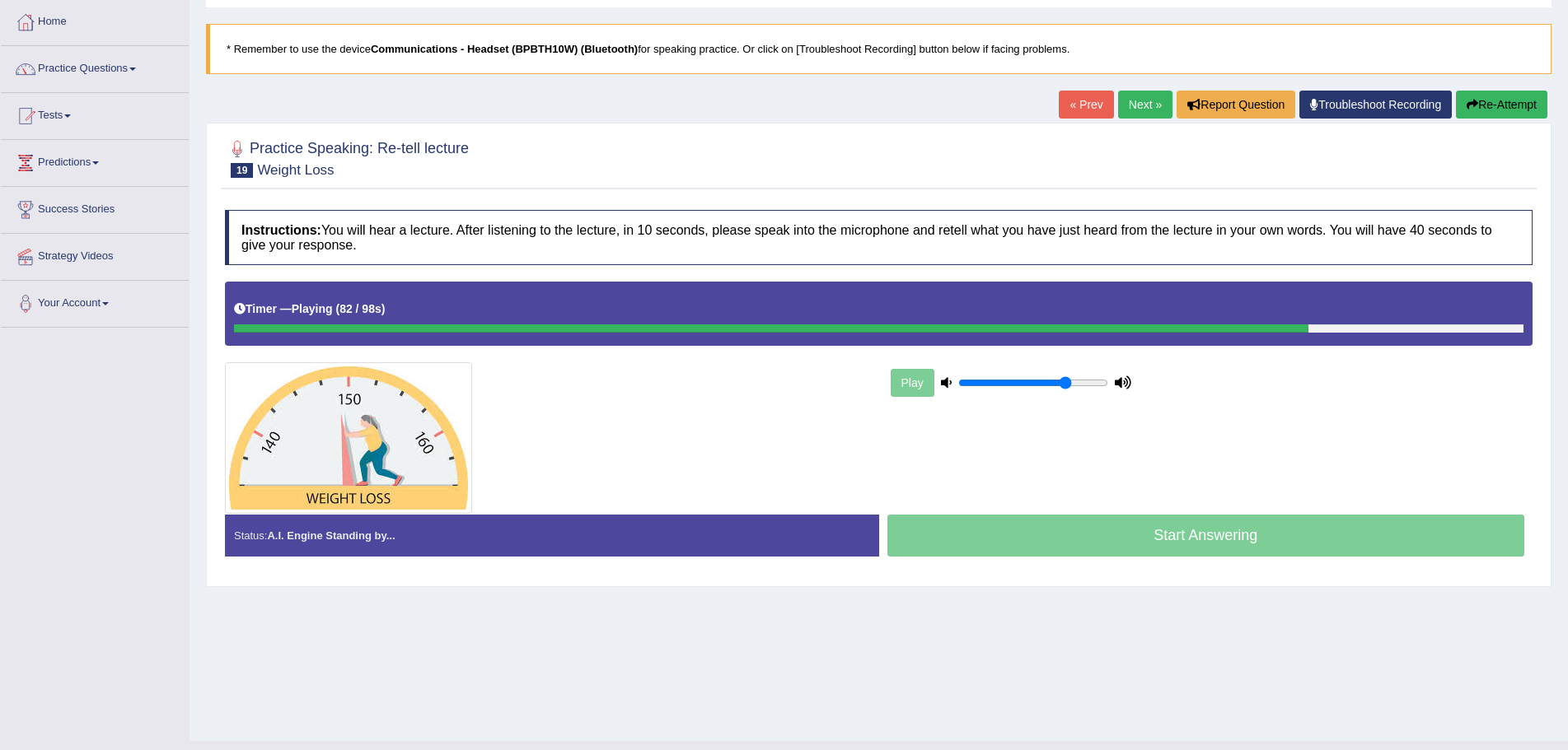
click at [1478, 107] on button "Re-Attempt" at bounding box center [1502, 104] width 91 height 28
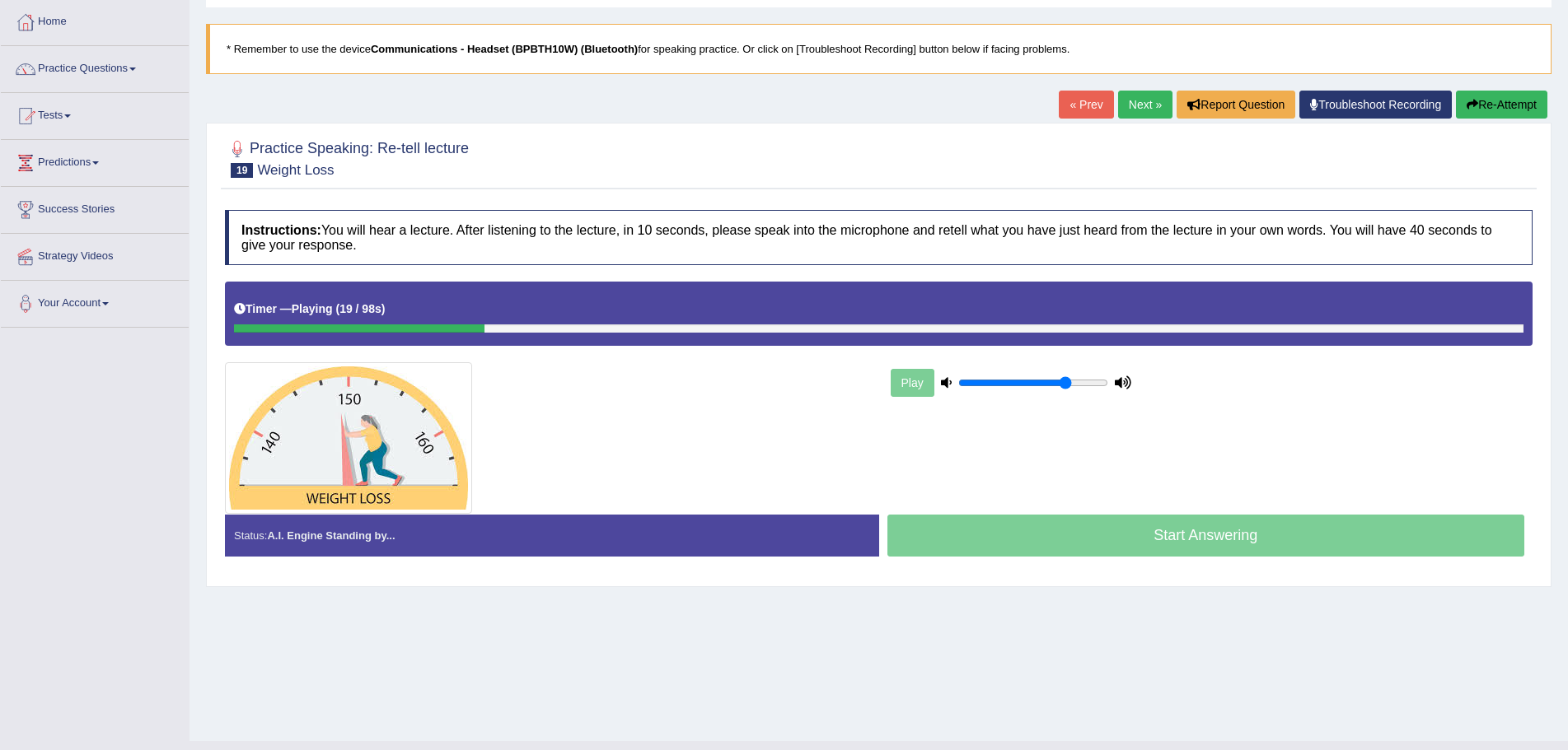
click at [1516, 104] on button "Re-Attempt" at bounding box center [1502, 104] width 91 height 28
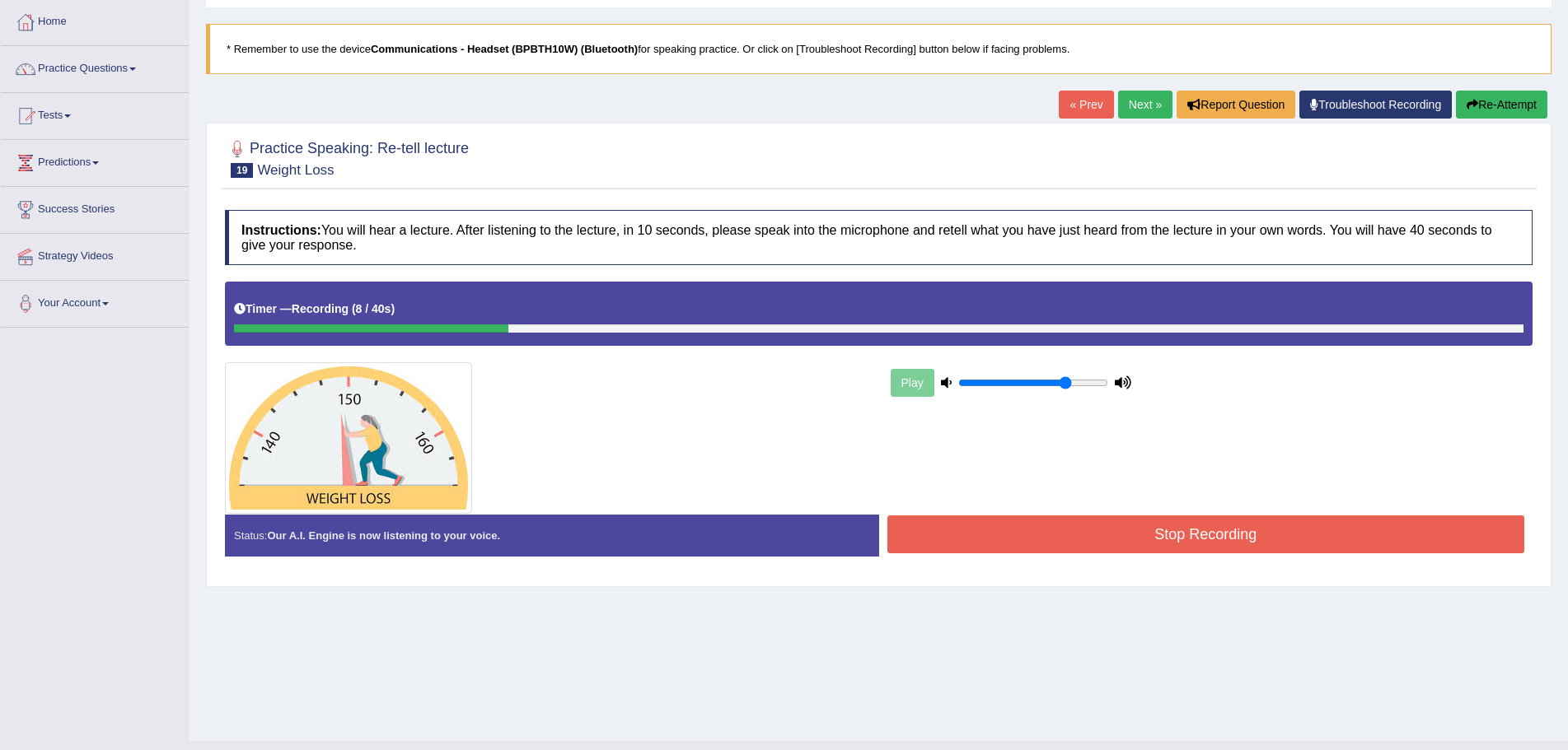
click at [1512, 99] on button "Re-Attempt" at bounding box center [1502, 104] width 91 height 28
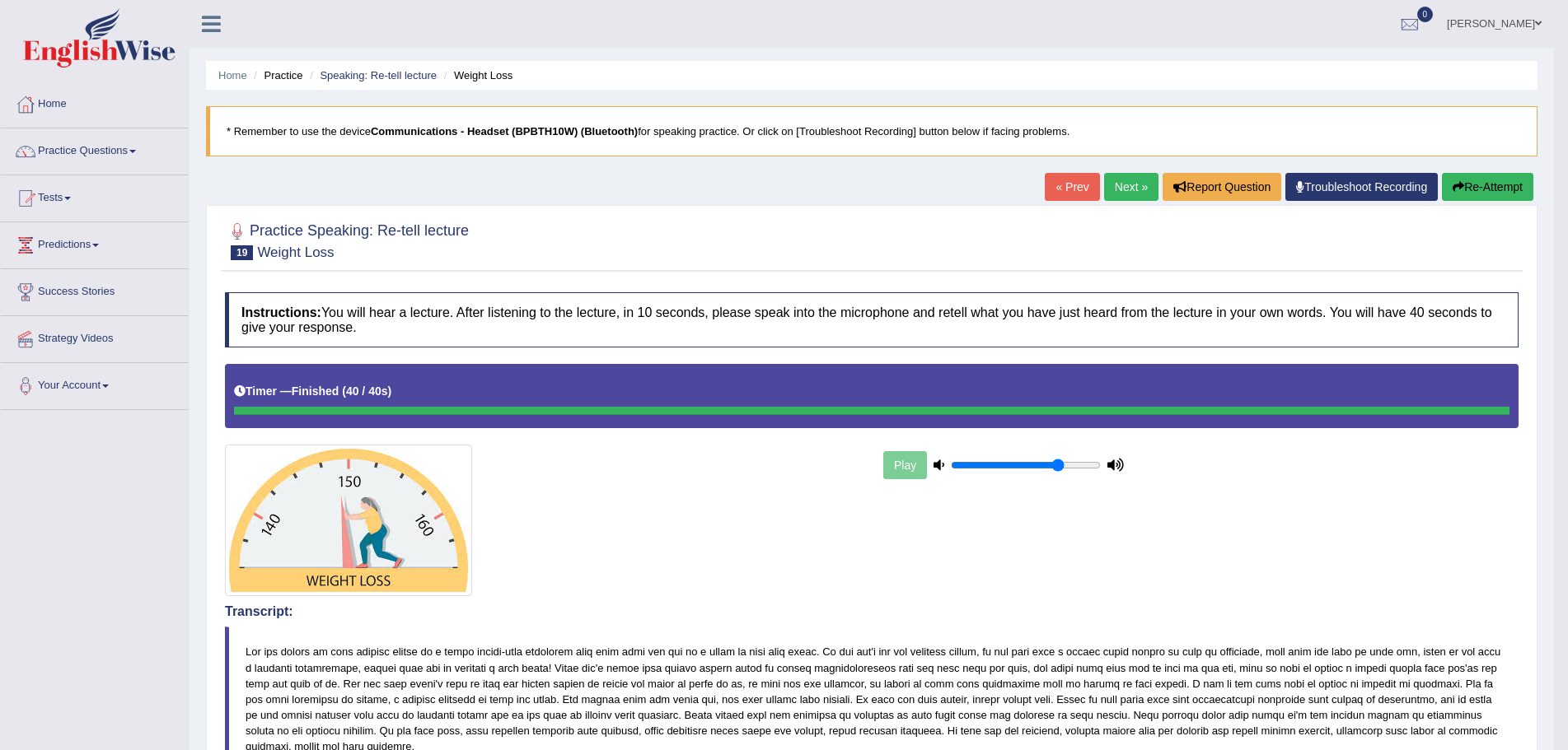
click at [1111, 191] on link "Next »" at bounding box center [1131, 187] width 54 height 28
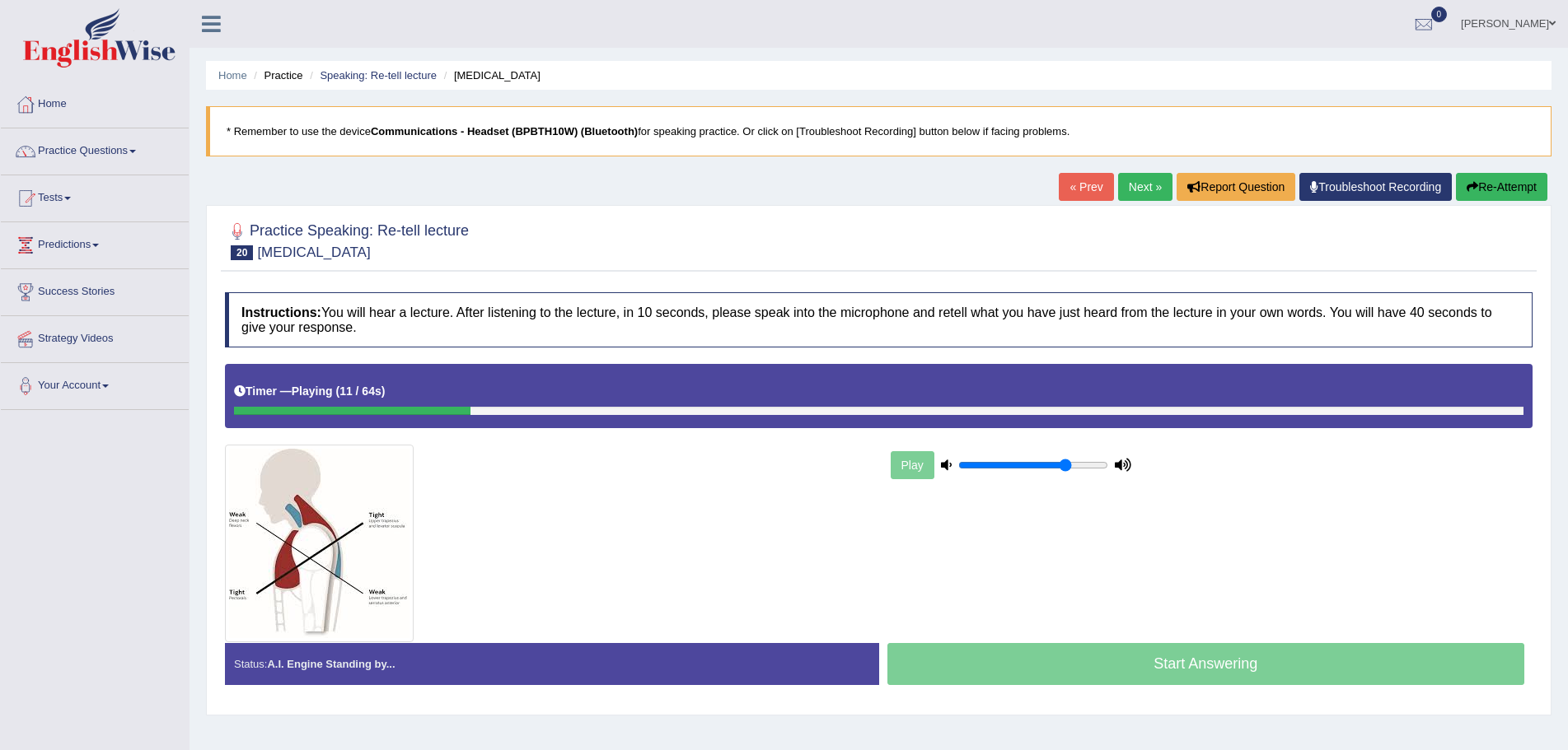
click at [1517, 186] on button "Re-Attempt" at bounding box center [1502, 187] width 91 height 28
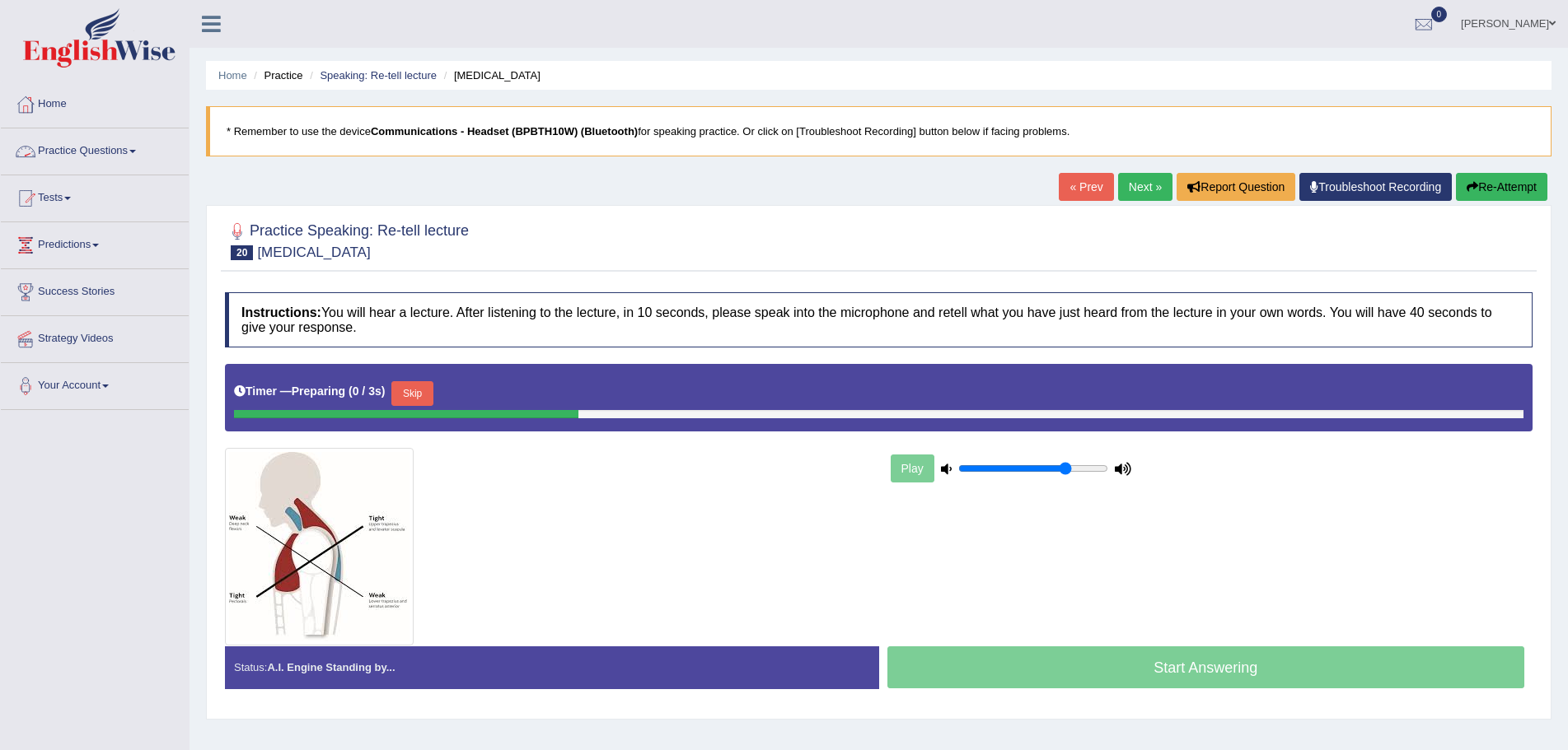
click at [136, 149] on link "Practice Questions" at bounding box center [94, 149] width 188 height 41
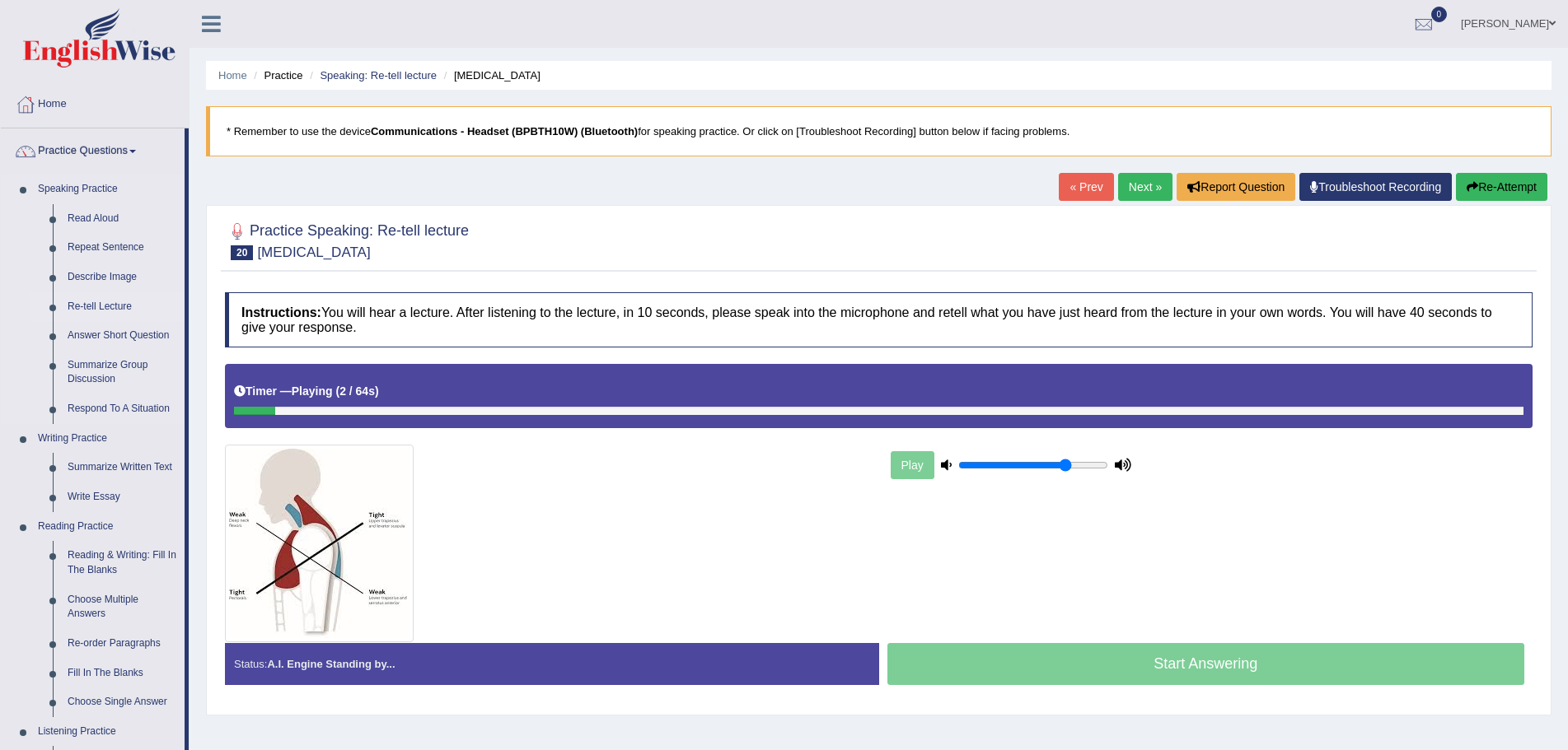
click at [99, 301] on link "Re-tell Lecture" at bounding box center [121, 307] width 124 height 30
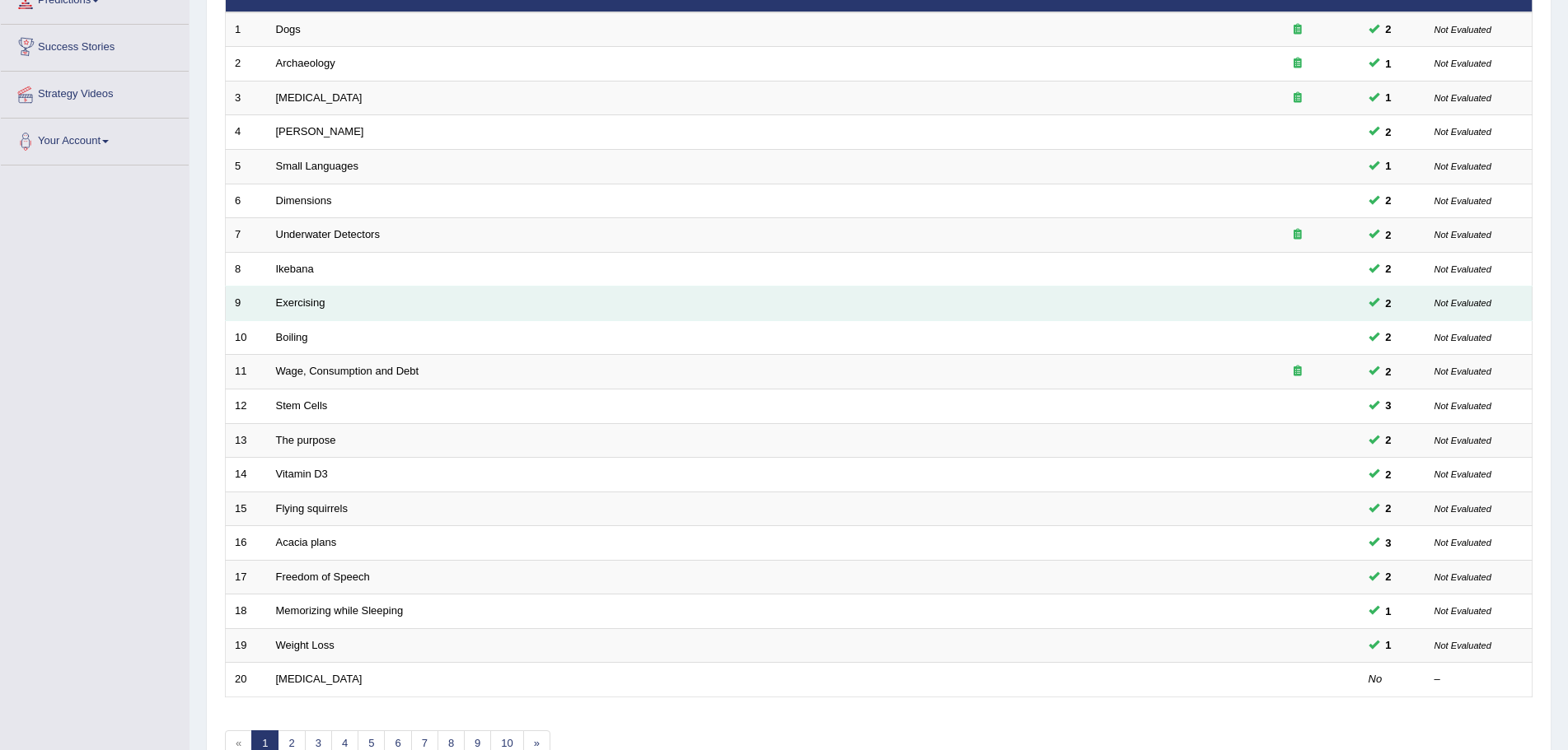
scroll to position [340, 0]
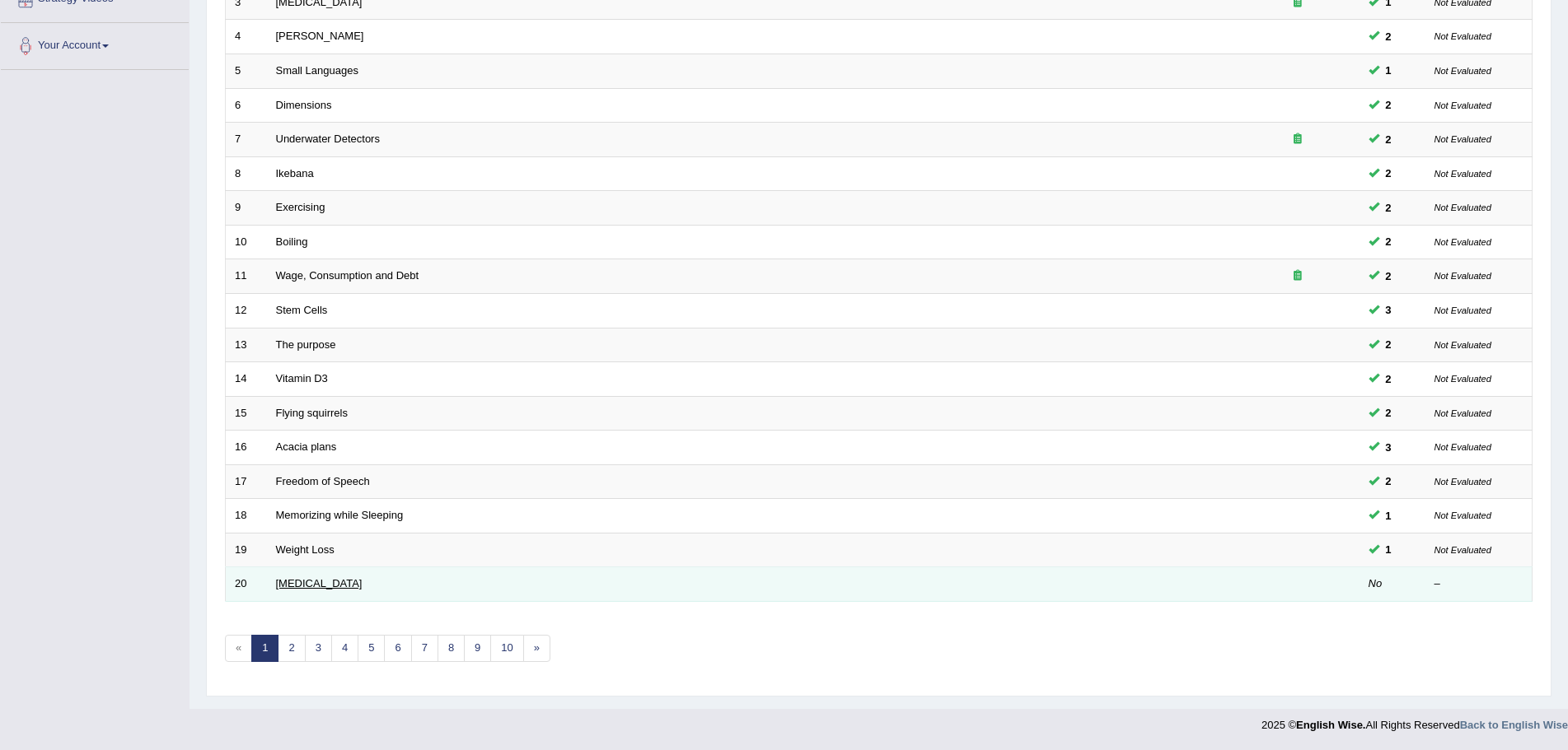
click at [319, 583] on link "[MEDICAL_DATA]" at bounding box center [319, 583] width 87 height 12
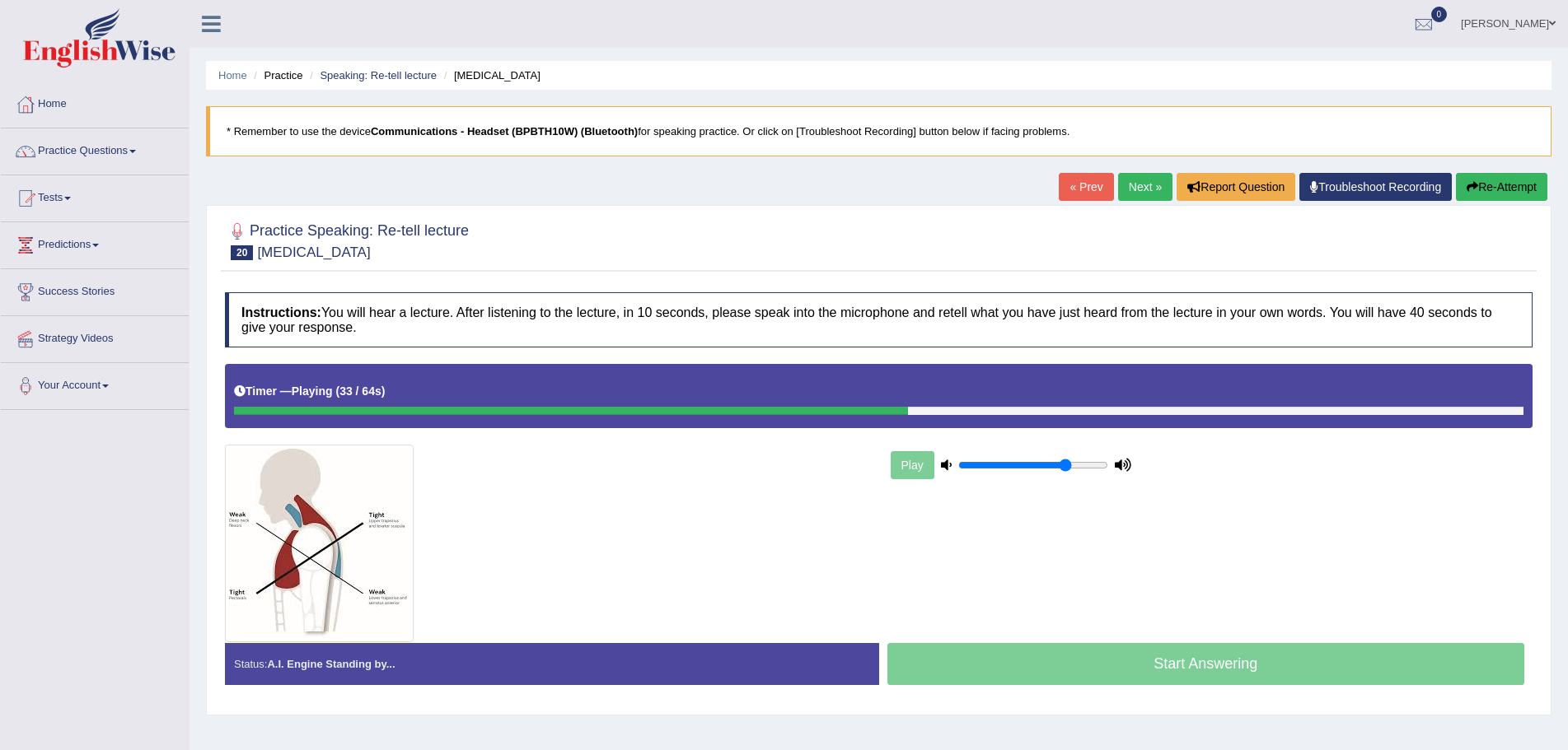
click at [1490, 188] on button "Re-Attempt" at bounding box center [1502, 187] width 91 height 28
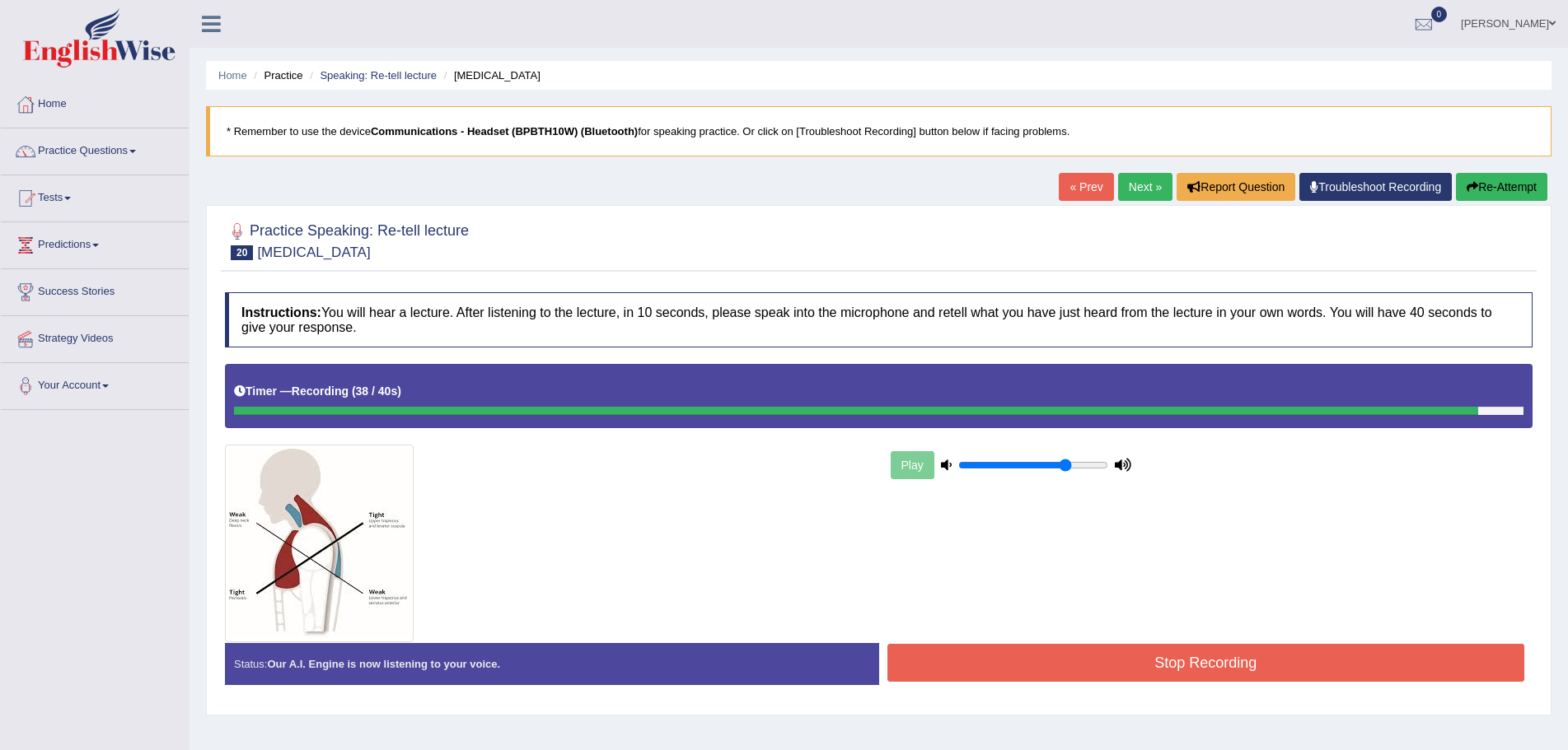
click at [1473, 183] on icon "button" at bounding box center [1472, 187] width 11 height 11
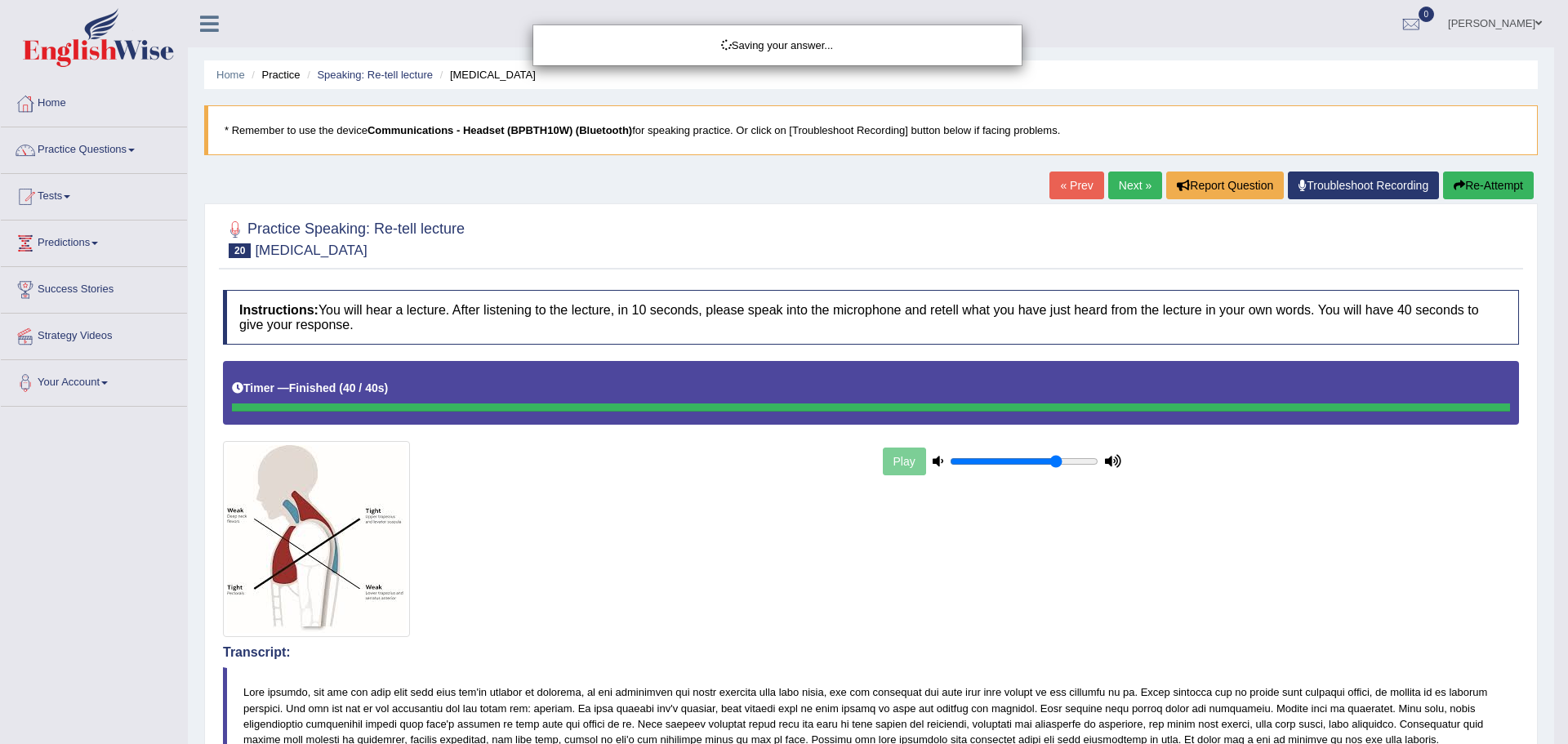
click at [1488, 179] on div "Saving your answer..." at bounding box center [784, 372] width 1568 height 744
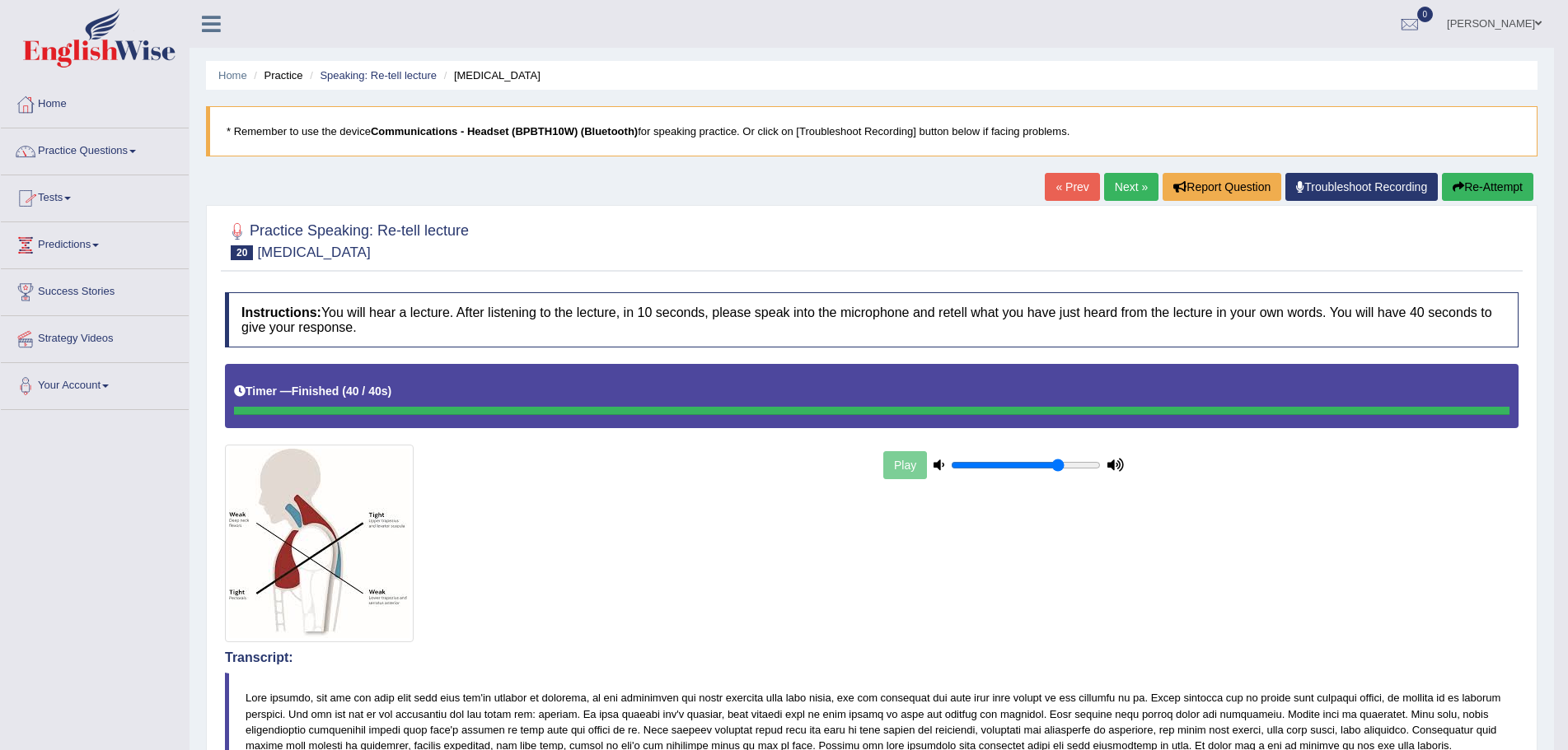
click at [135, 152] on span at bounding box center [133, 152] width 7 height 4
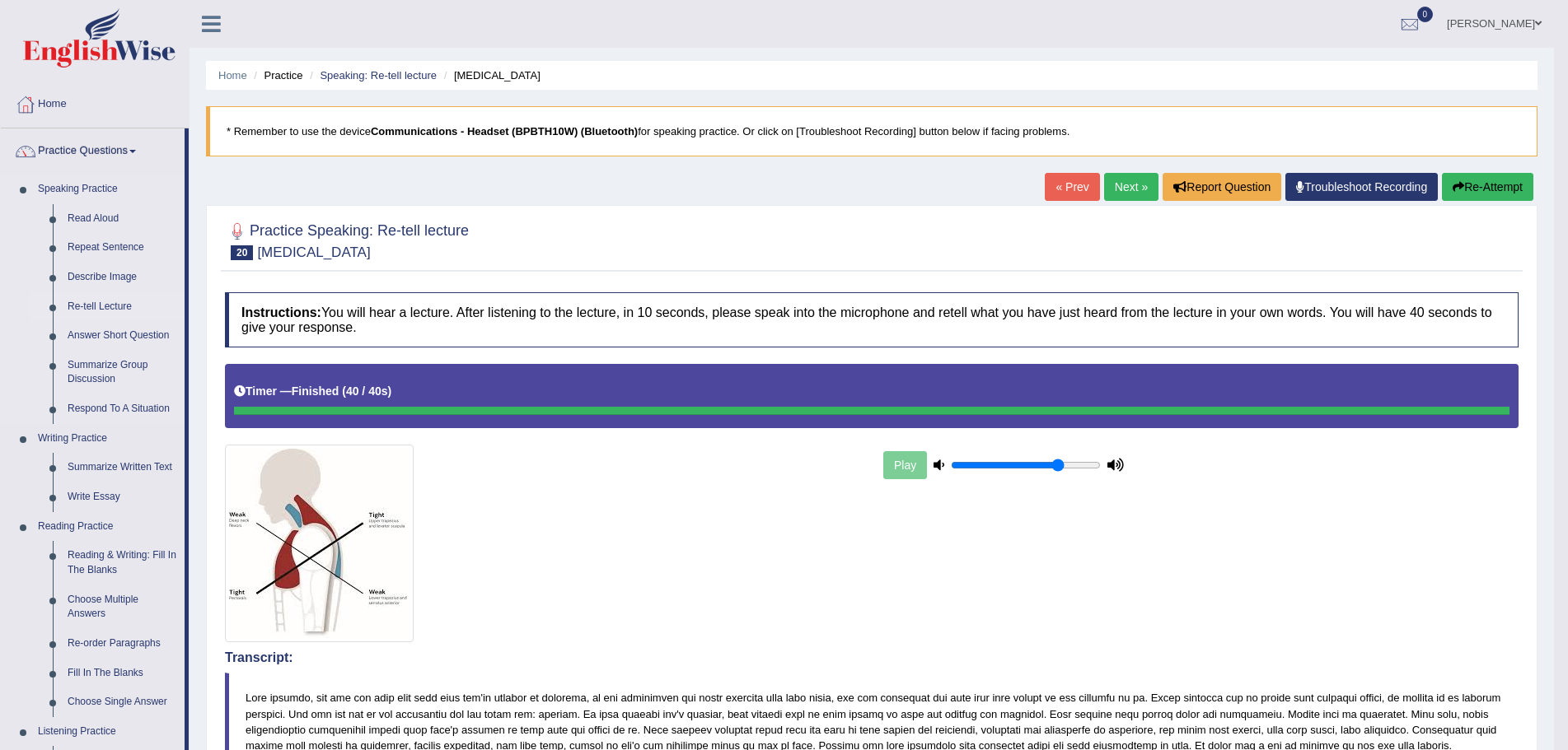
click at [109, 304] on link "Re-tell Lecture" at bounding box center [121, 307] width 124 height 30
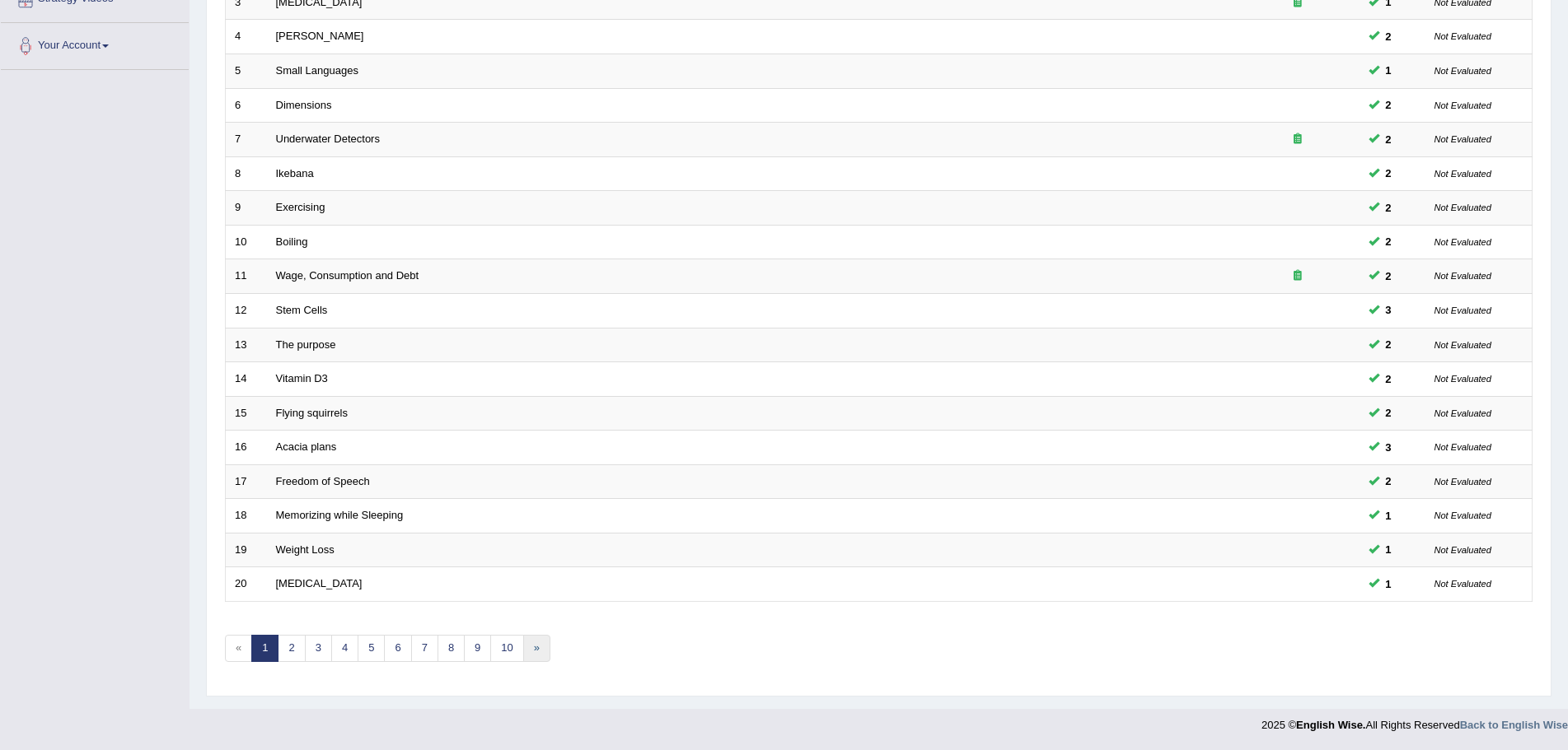
click at [536, 649] on link "»" at bounding box center [536, 647] width 27 height 27
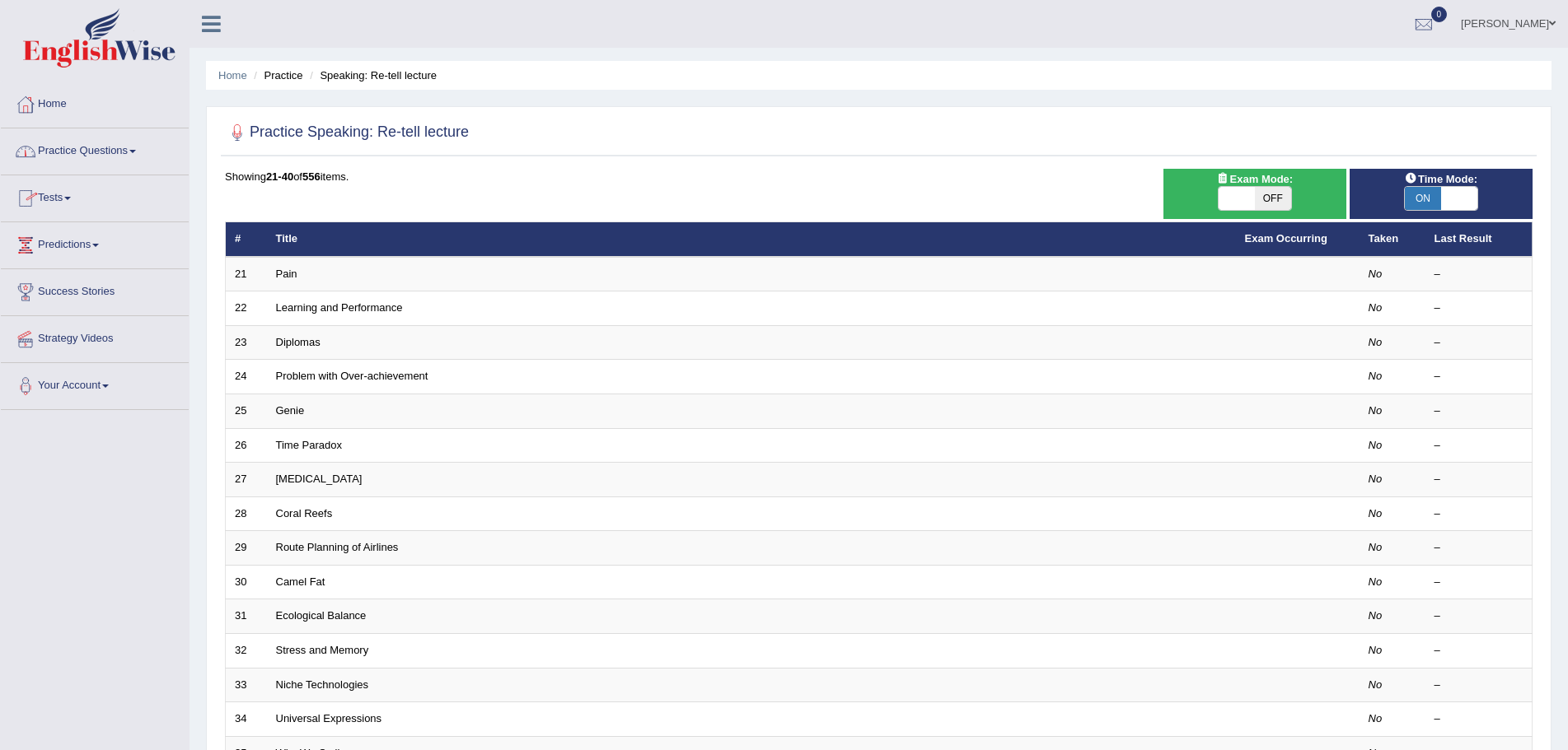
click at [135, 151] on span at bounding box center [133, 152] width 7 height 4
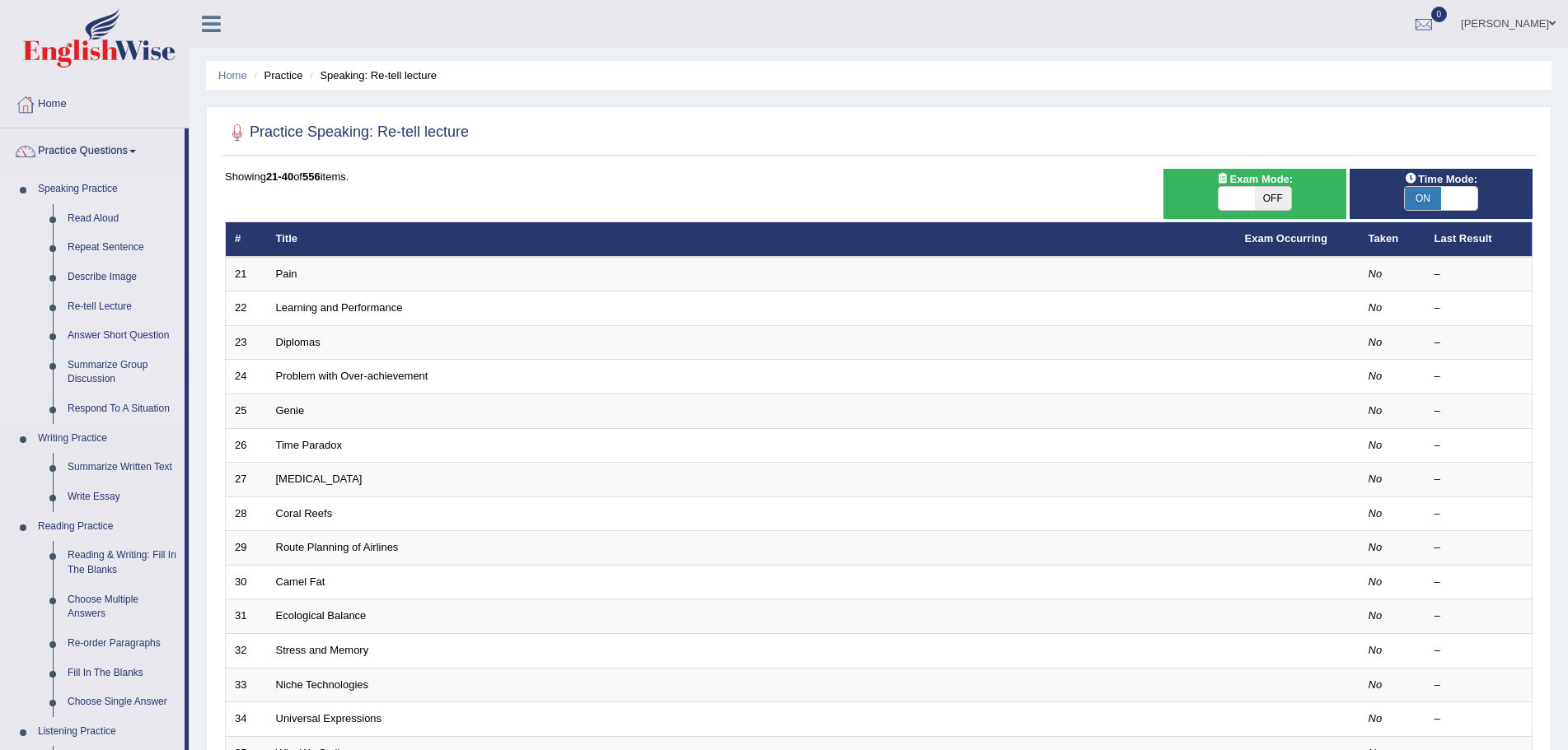
click at [97, 368] on link "Summarize Group Discussion" at bounding box center [121, 372] width 124 height 44
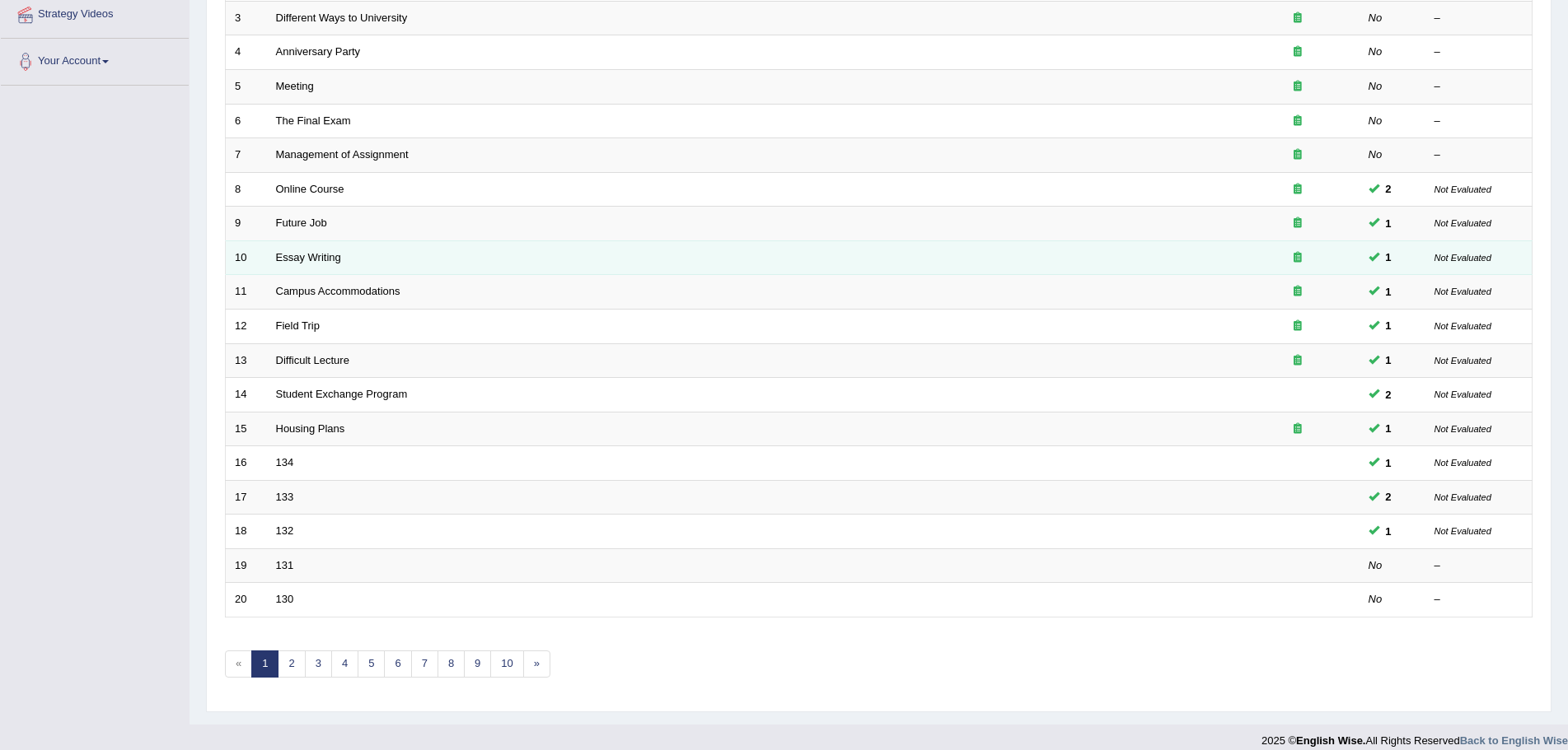
scroll to position [340, 0]
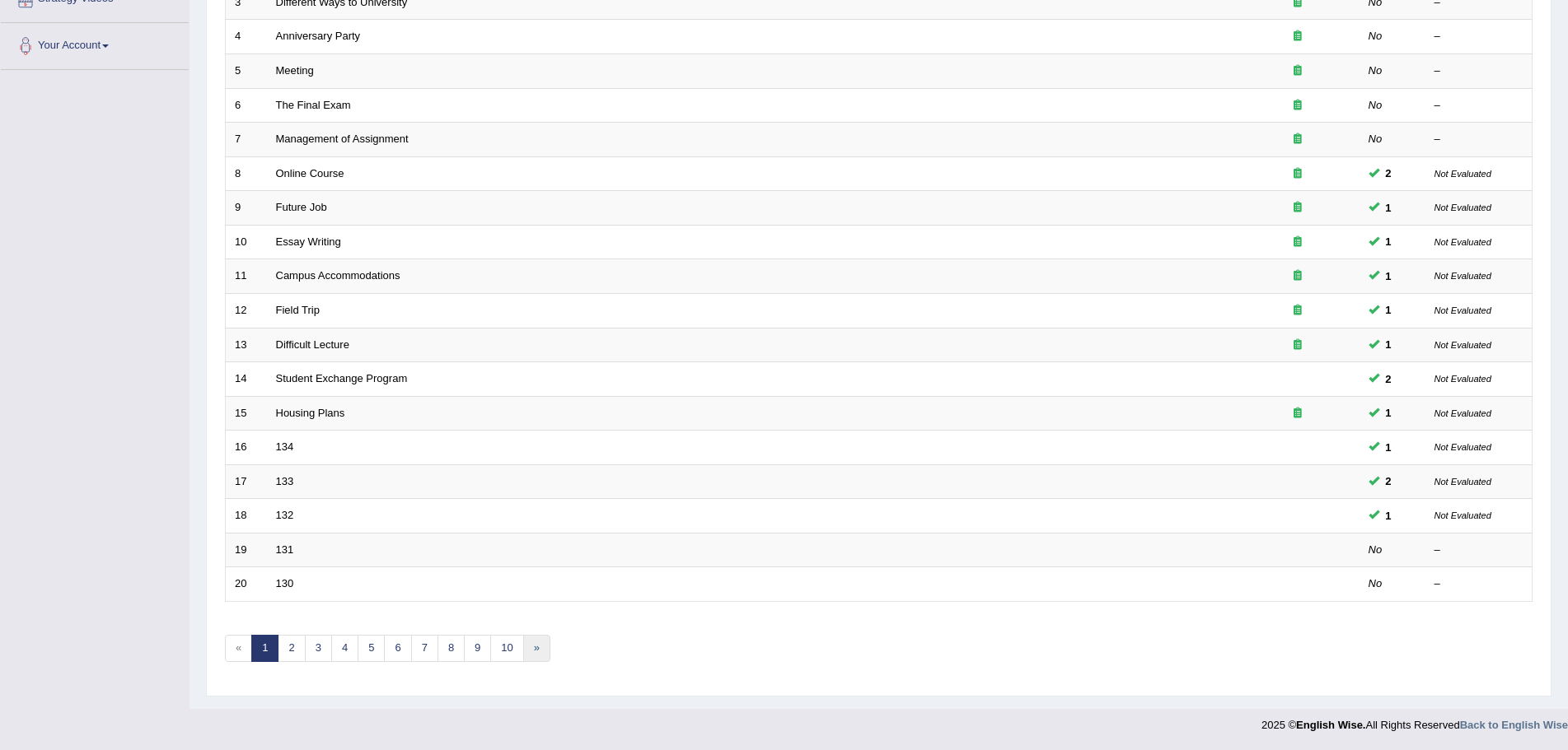
click at [540, 648] on link "»" at bounding box center [536, 647] width 27 height 27
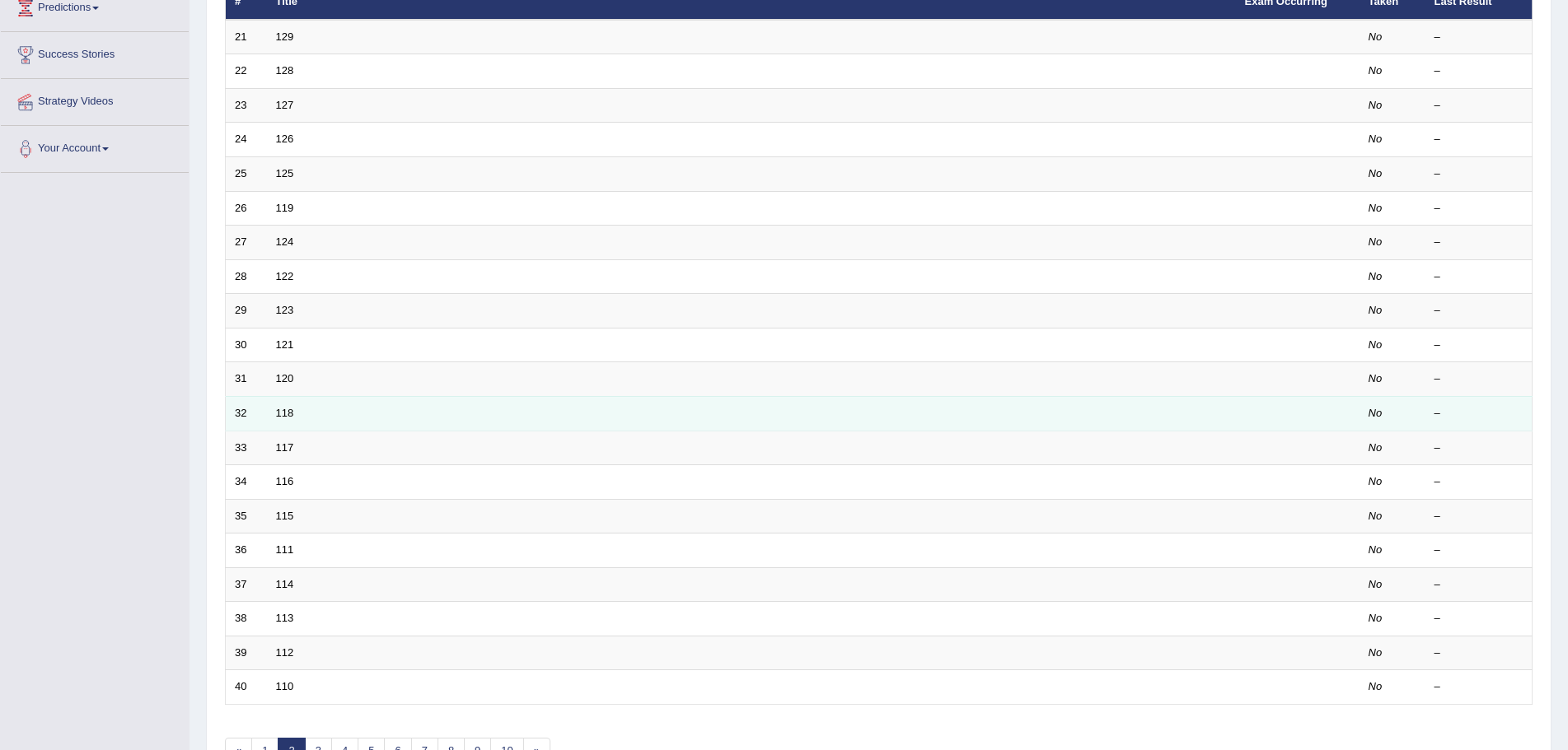
scroll to position [340, 0]
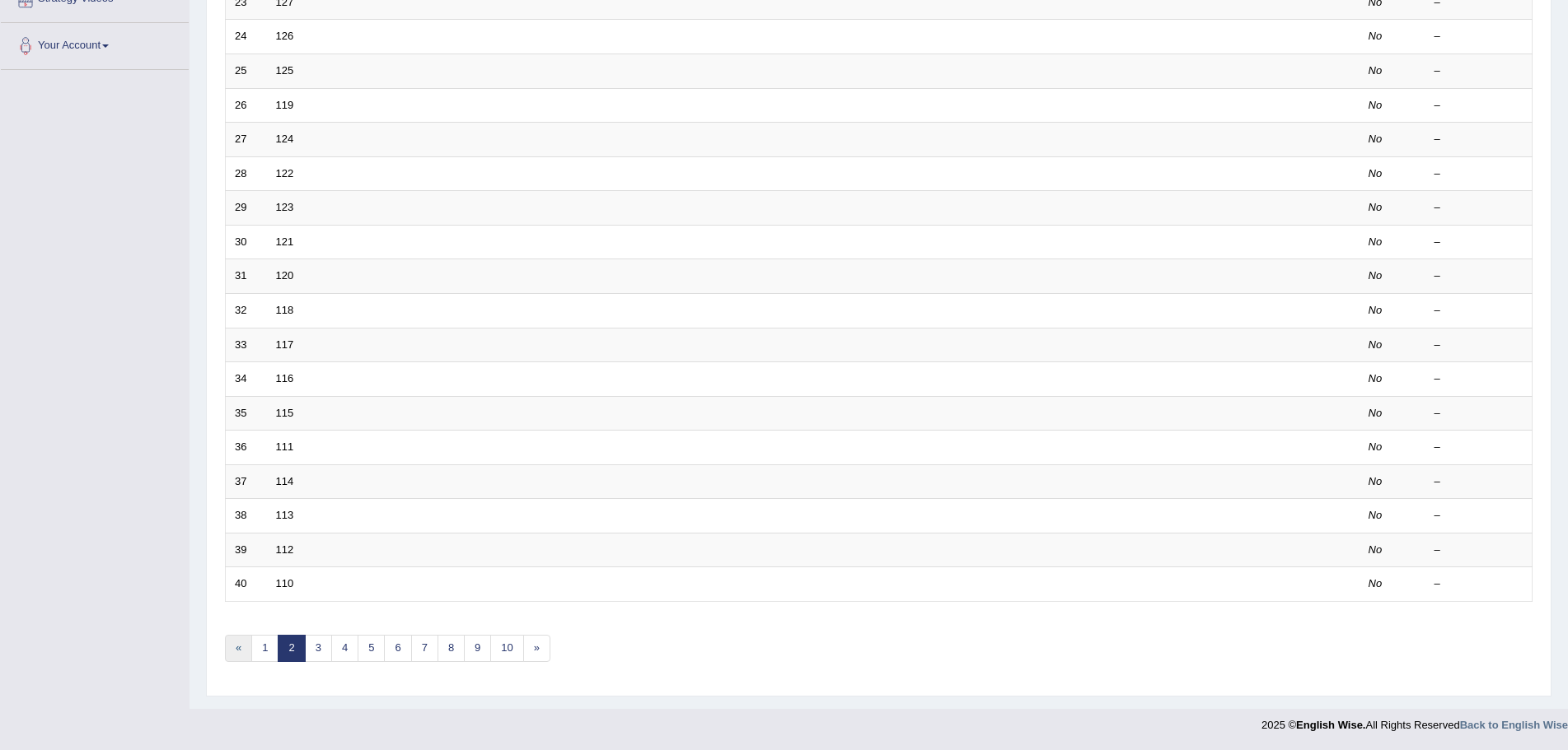
click at [237, 652] on link "«" at bounding box center [238, 647] width 27 height 27
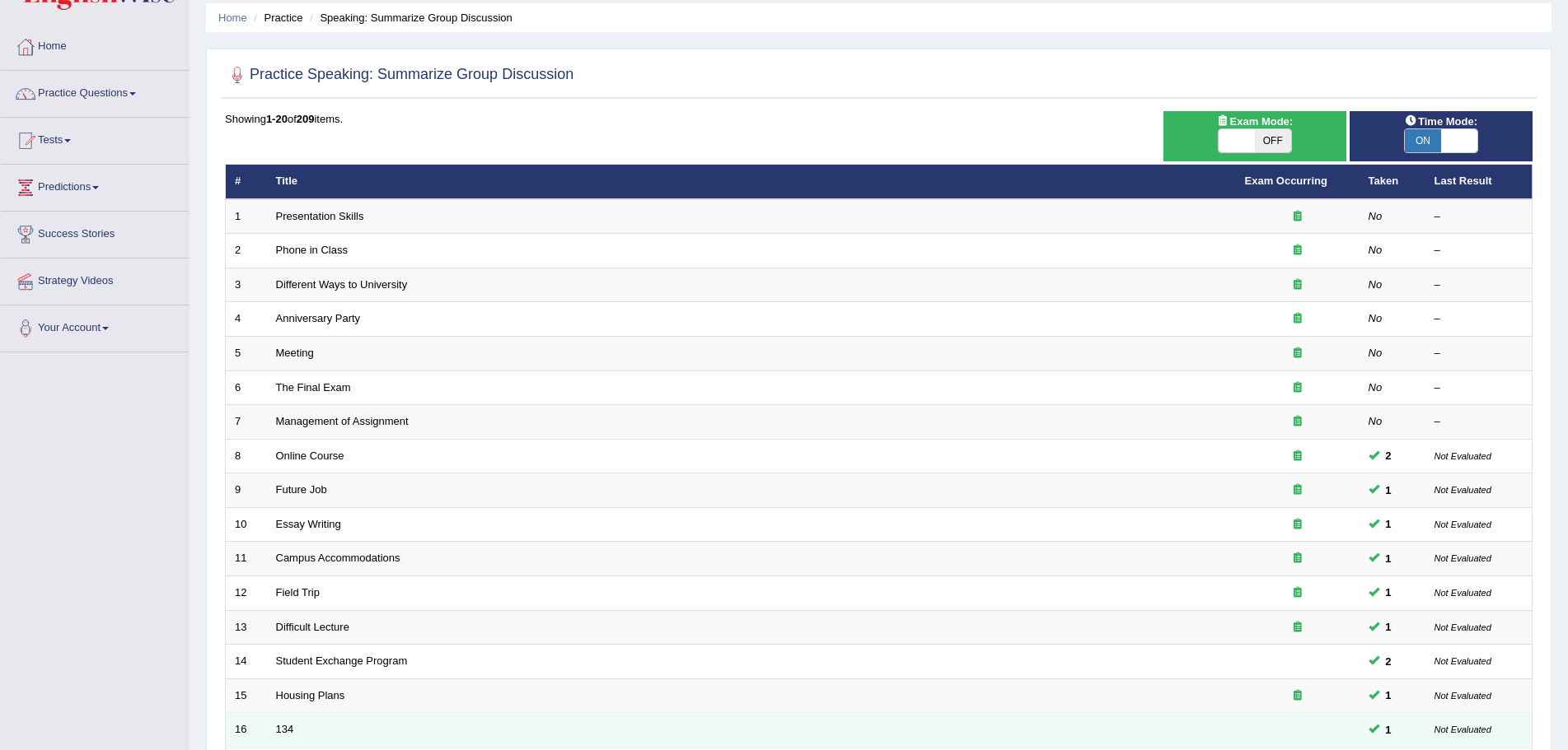
scroll to position [10, 0]
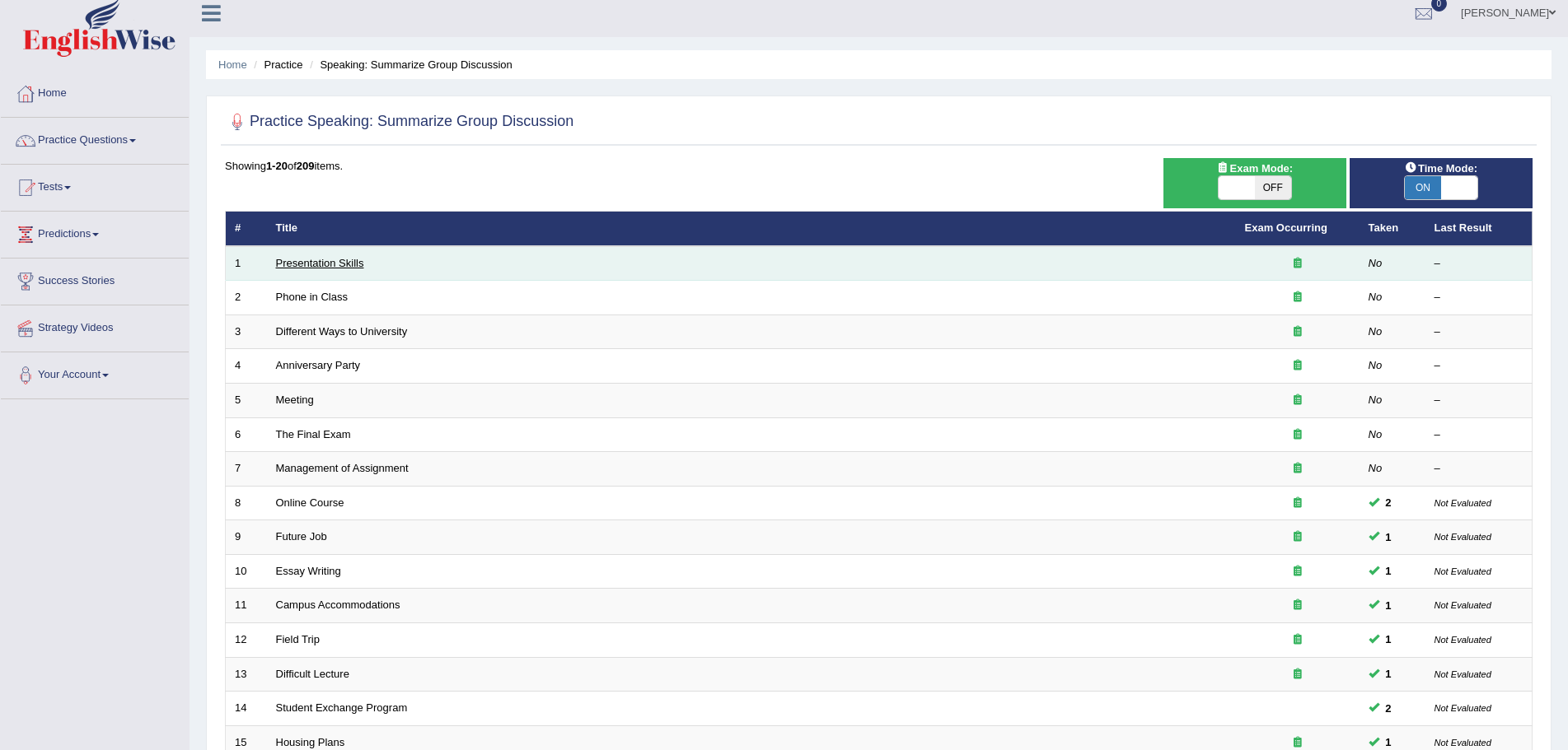
click at [352, 263] on link "Presentation Skills" at bounding box center [320, 262] width 88 height 12
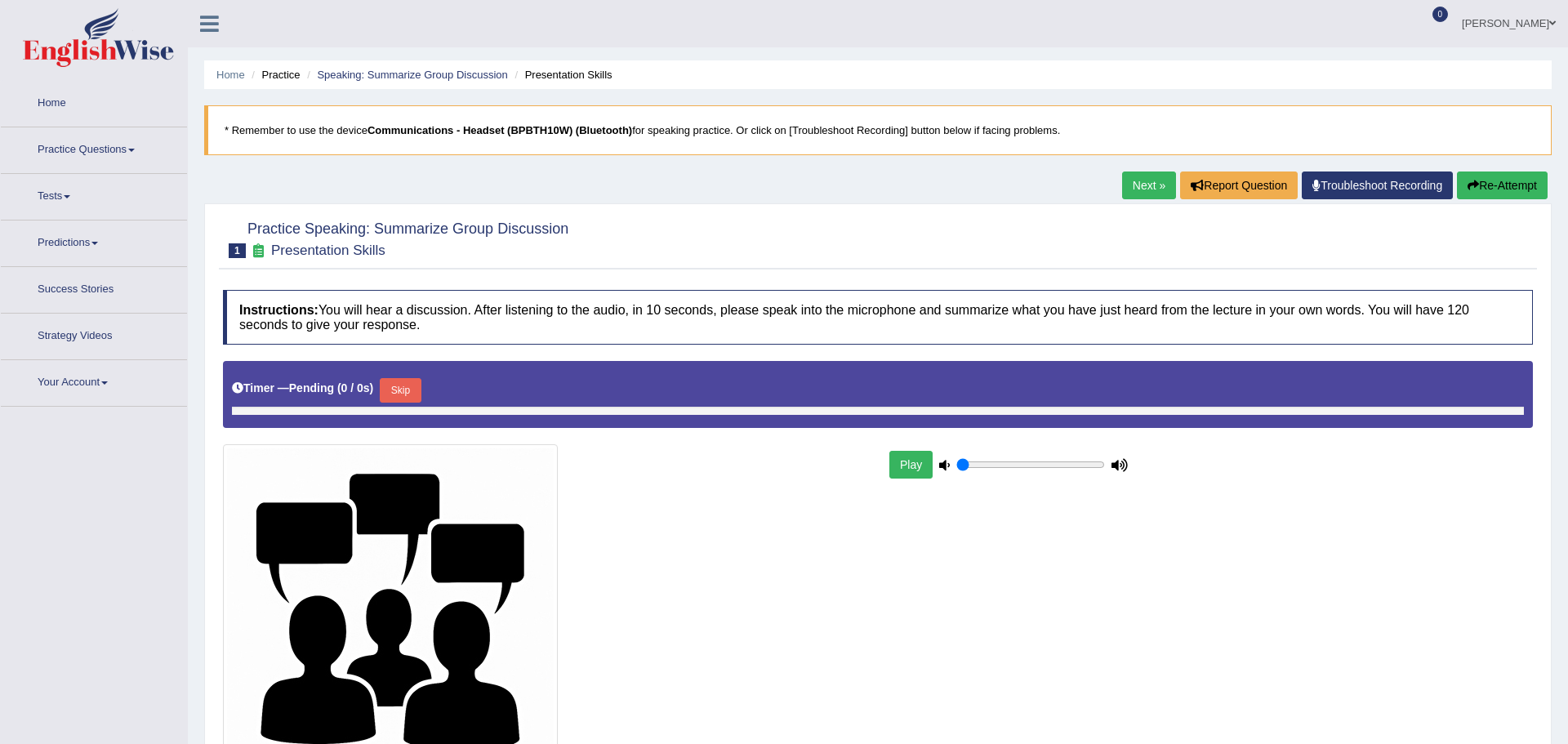
type input "0.75"
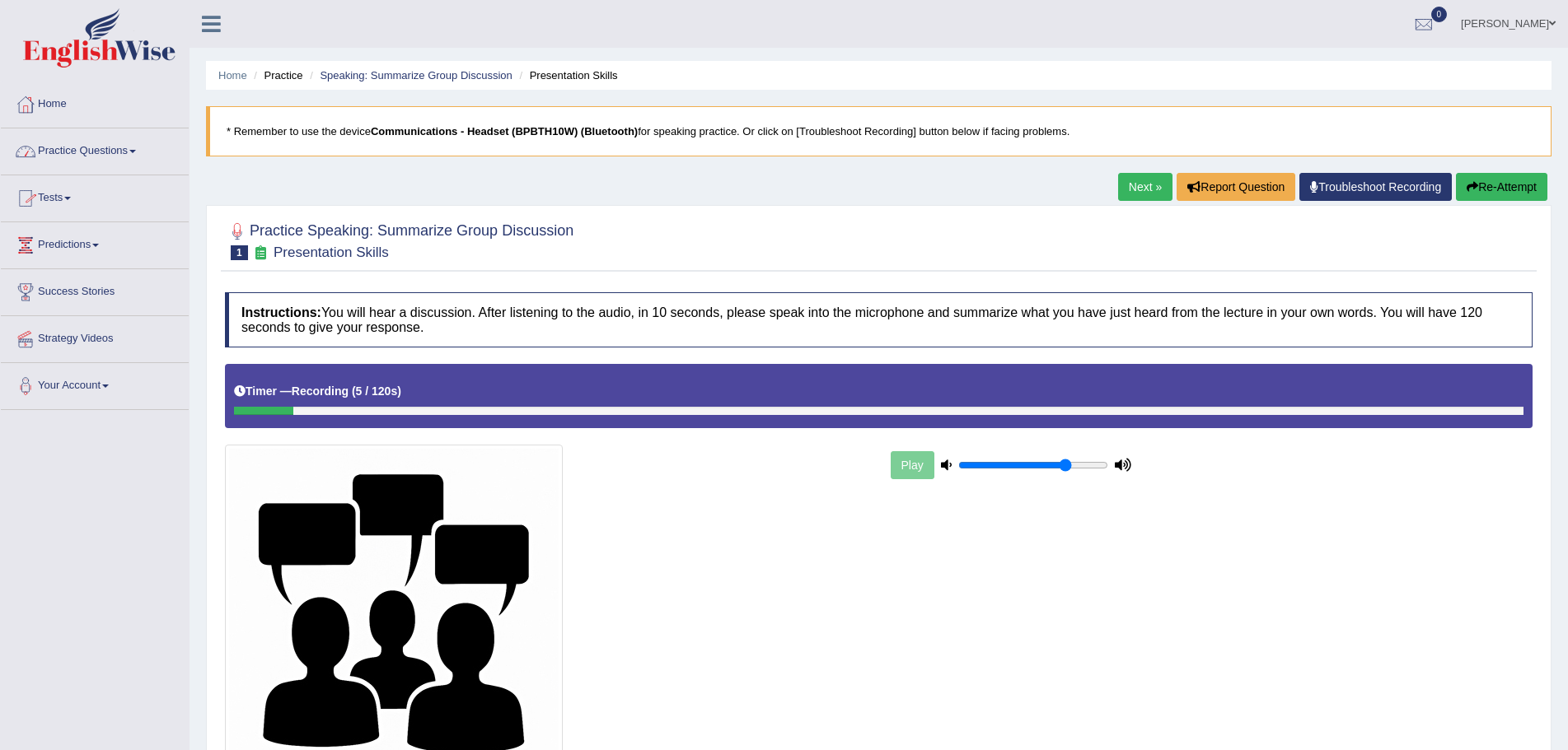
click at [136, 151] on span at bounding box center [133, 152] width 7 height 4
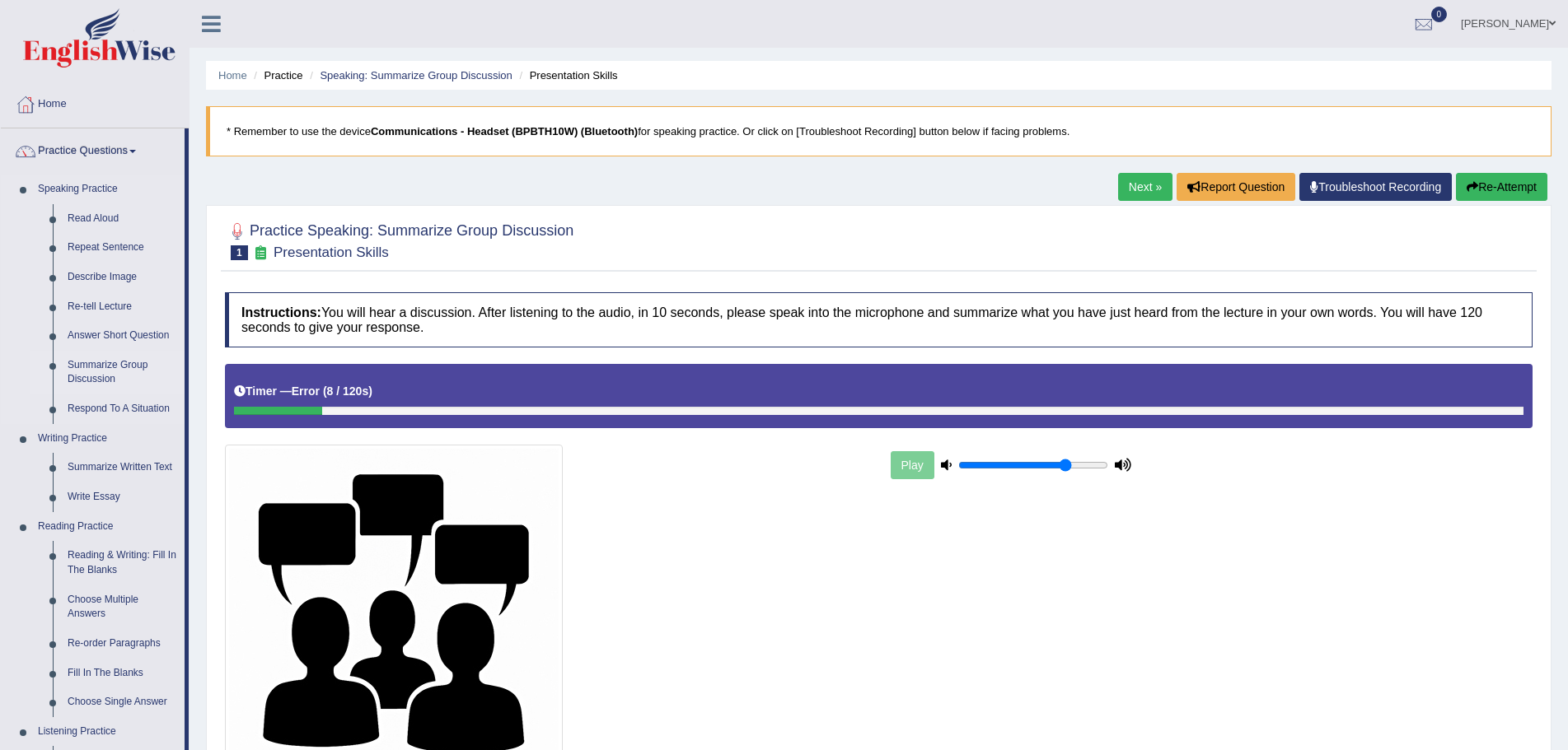
click at [112, 366] on link "Summarize Group Discussion" at bounding box center [121, 372] width 124 height 44
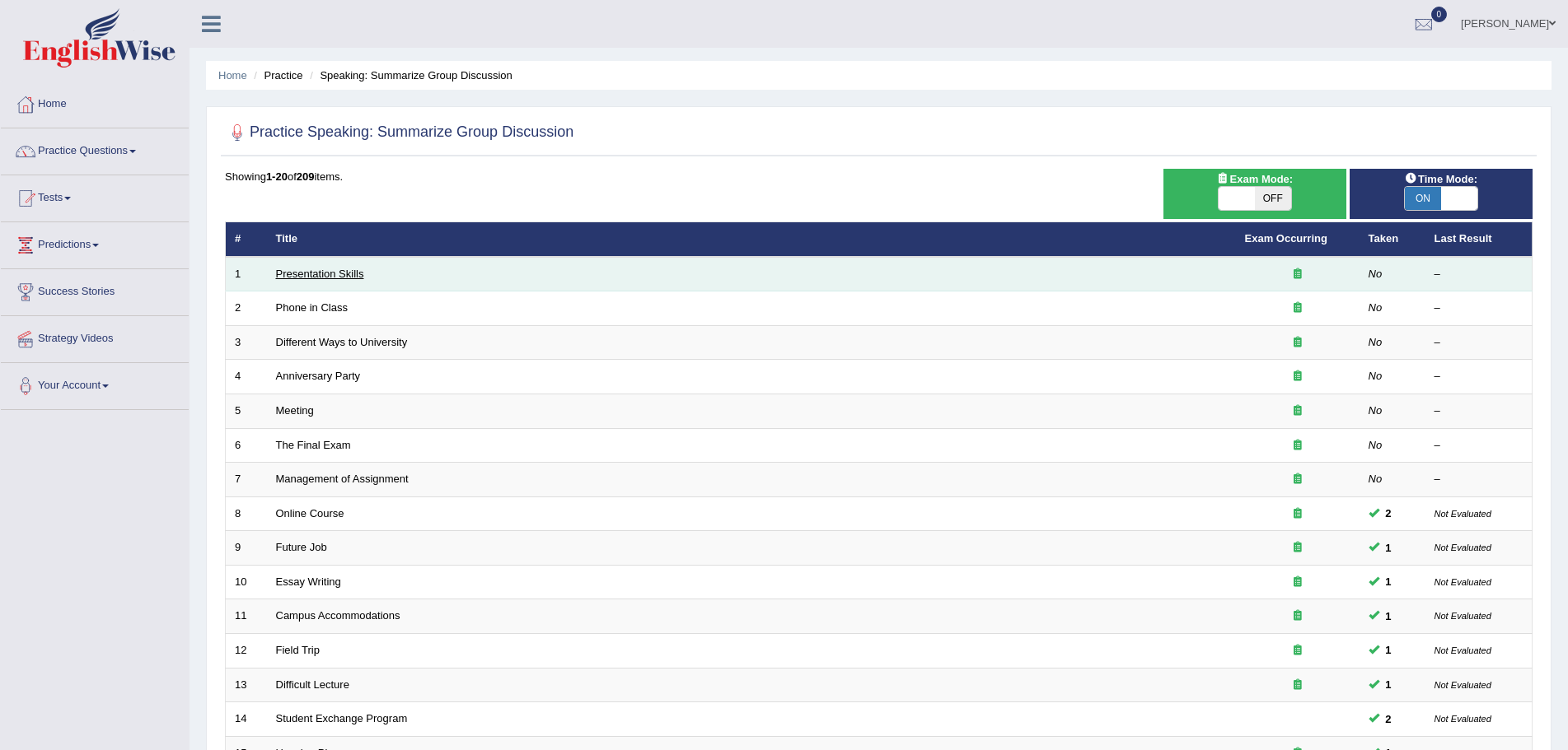
click at [319, 274] on link "Presentation Skills" at bounding box center [320, 273] width 88 height 12
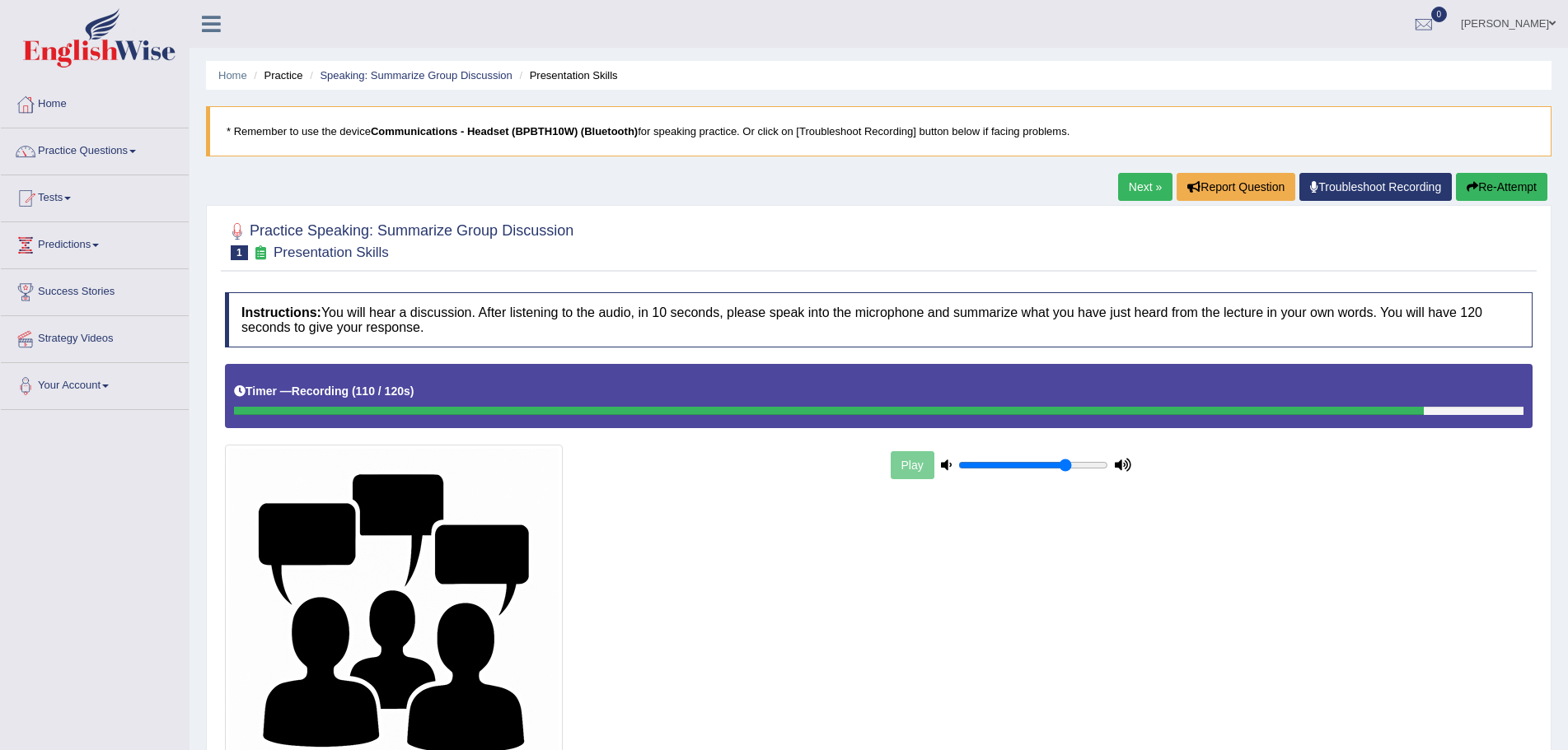
click at [1137, 539] on div "Play" at bounding box center [878, 572] width 1323 height 417
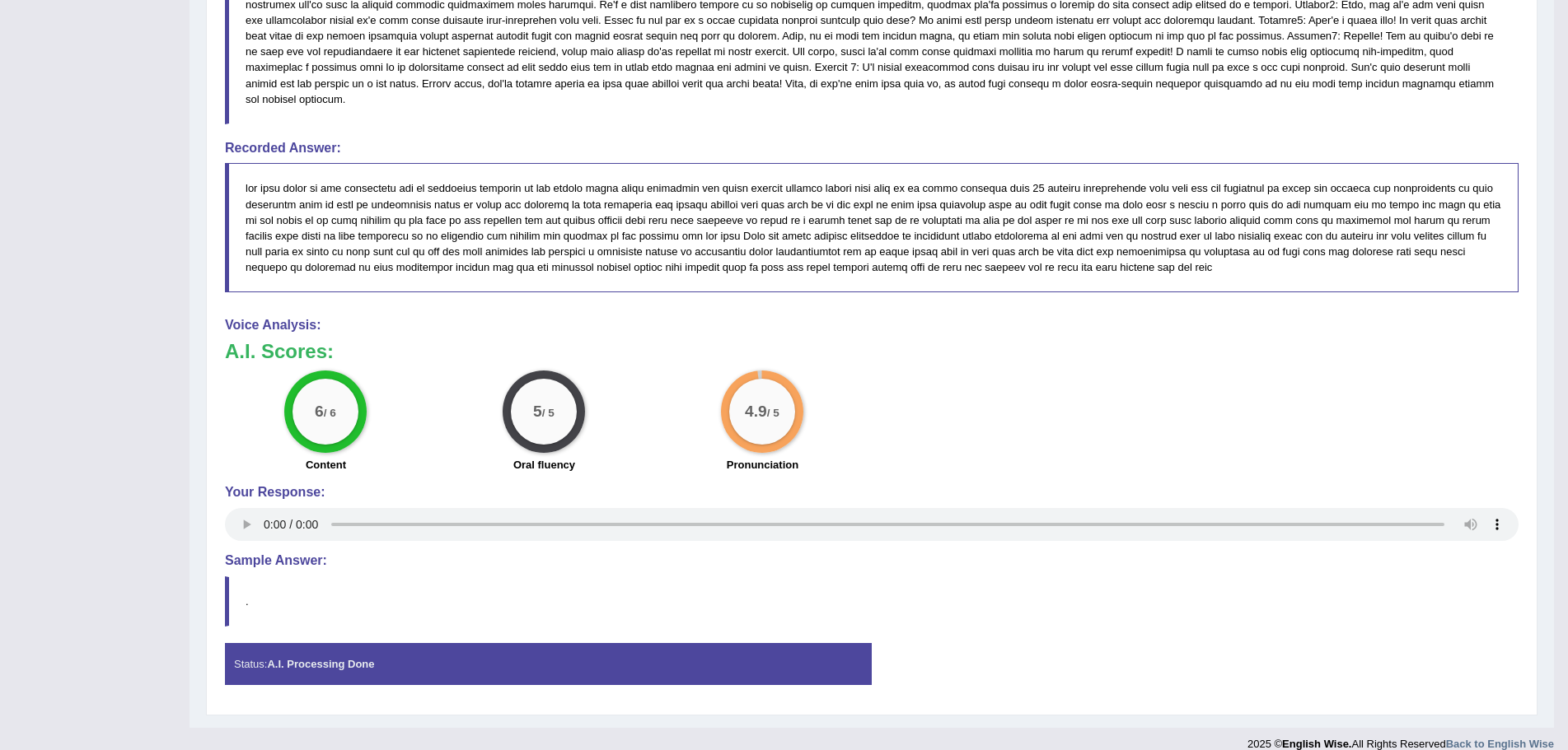
scroll to position [931, 0]
